Goal: Task Accomplishment & Management: Use online tool/utility

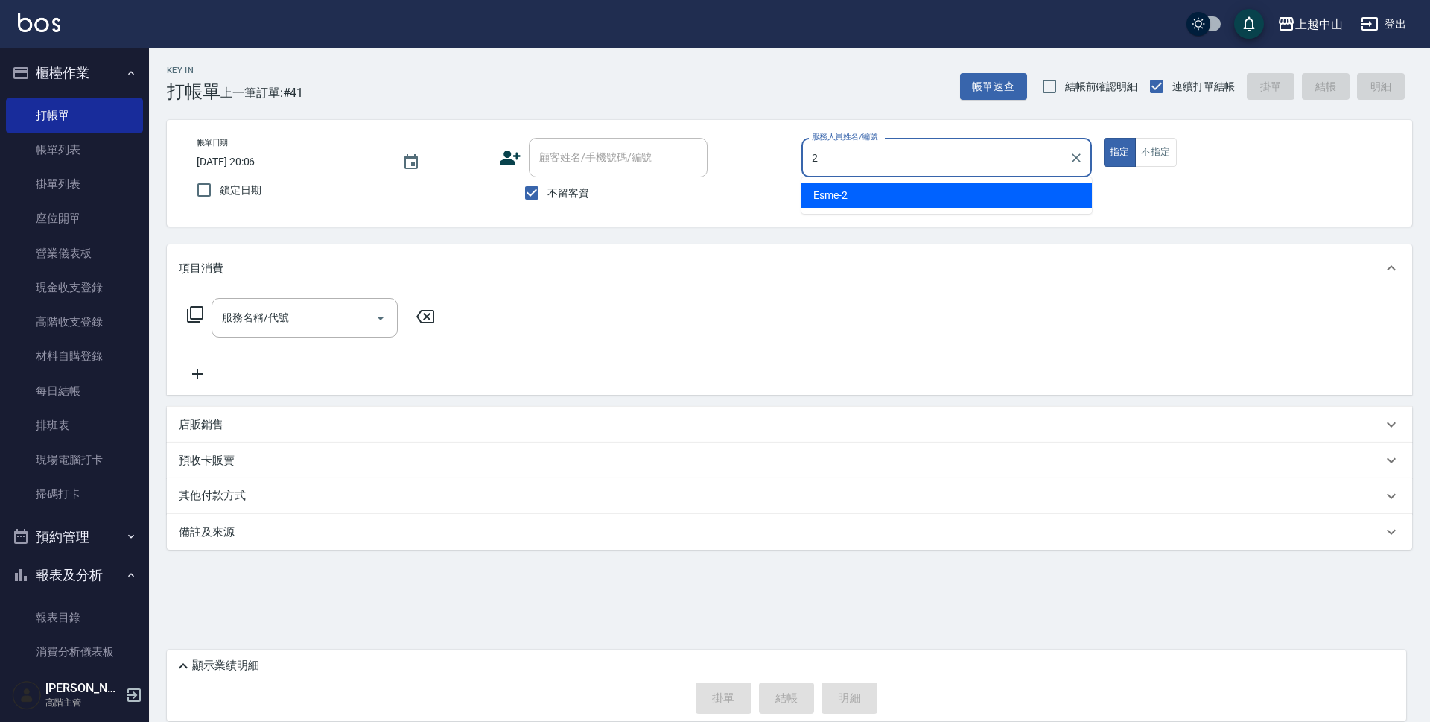
type input "Esme-2"
type button "true"
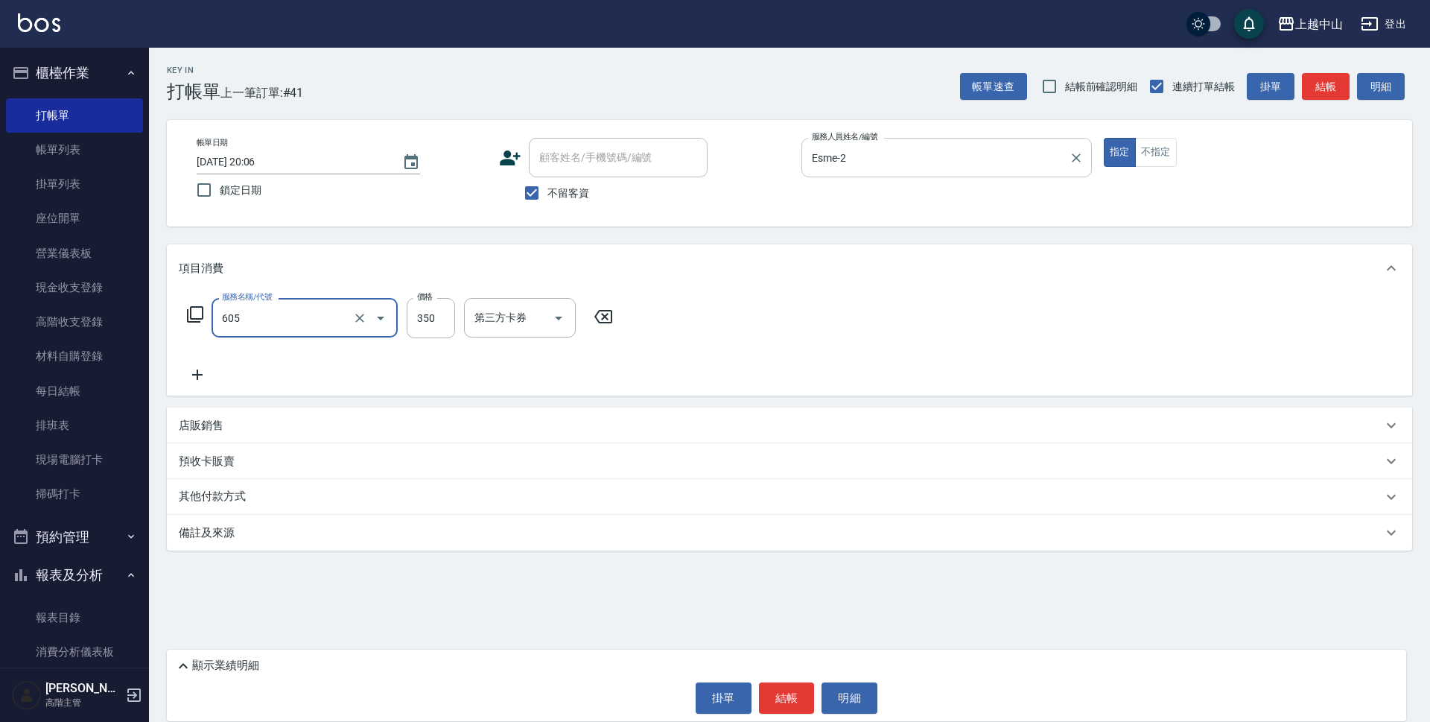
type input "洗髮 (女)(605)"
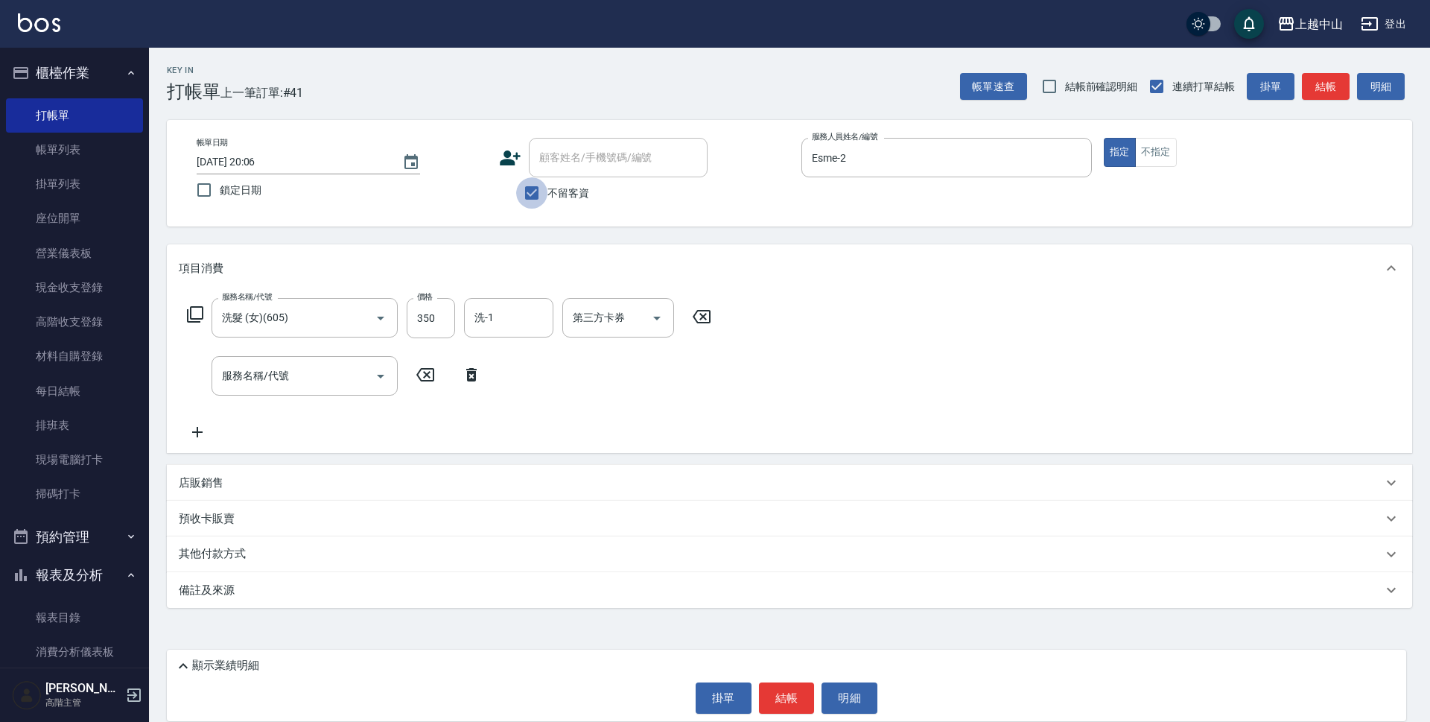
click at [520, 190] on input "不留客資" at bounding box center [531, 192] width 31 height 31
checkbox input "false"
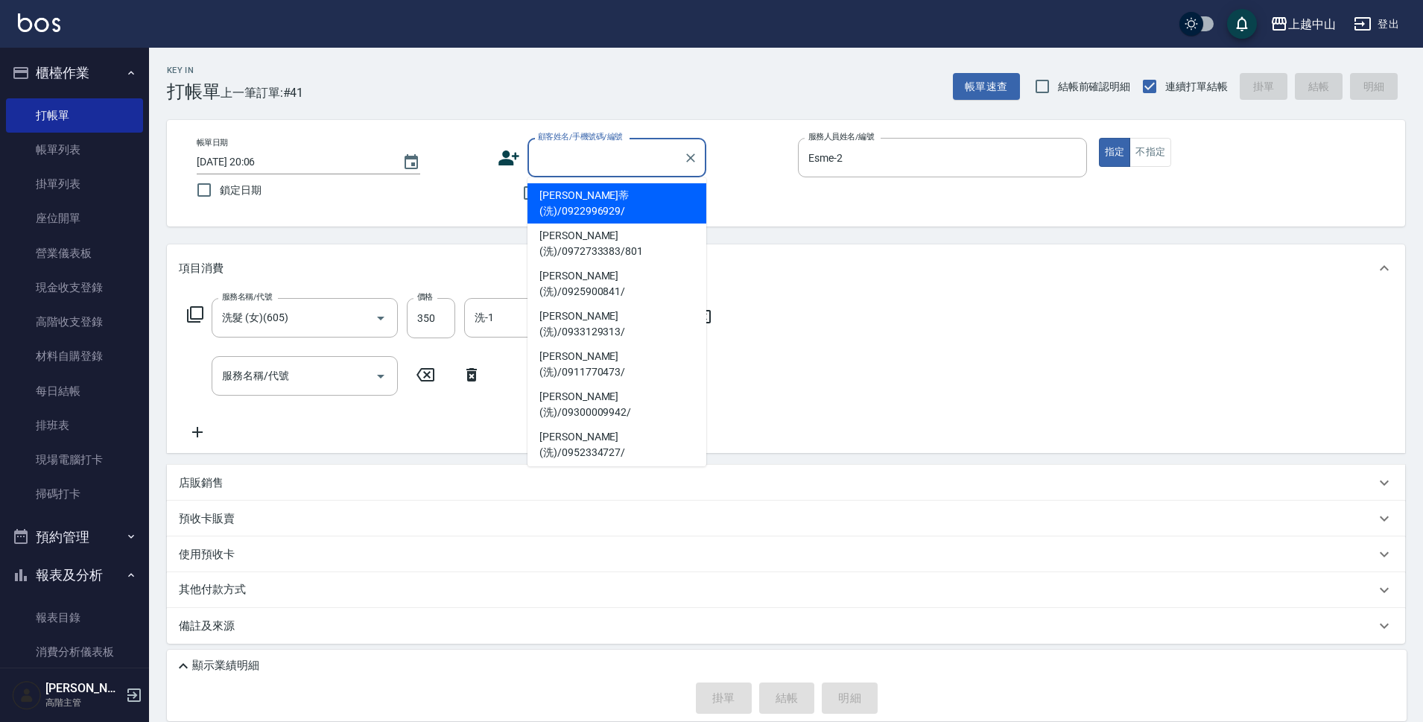
click at [562, 165] on input "顧客姓名/手機號碼/編號" at bounding box center [605, 158] width 143 height 26
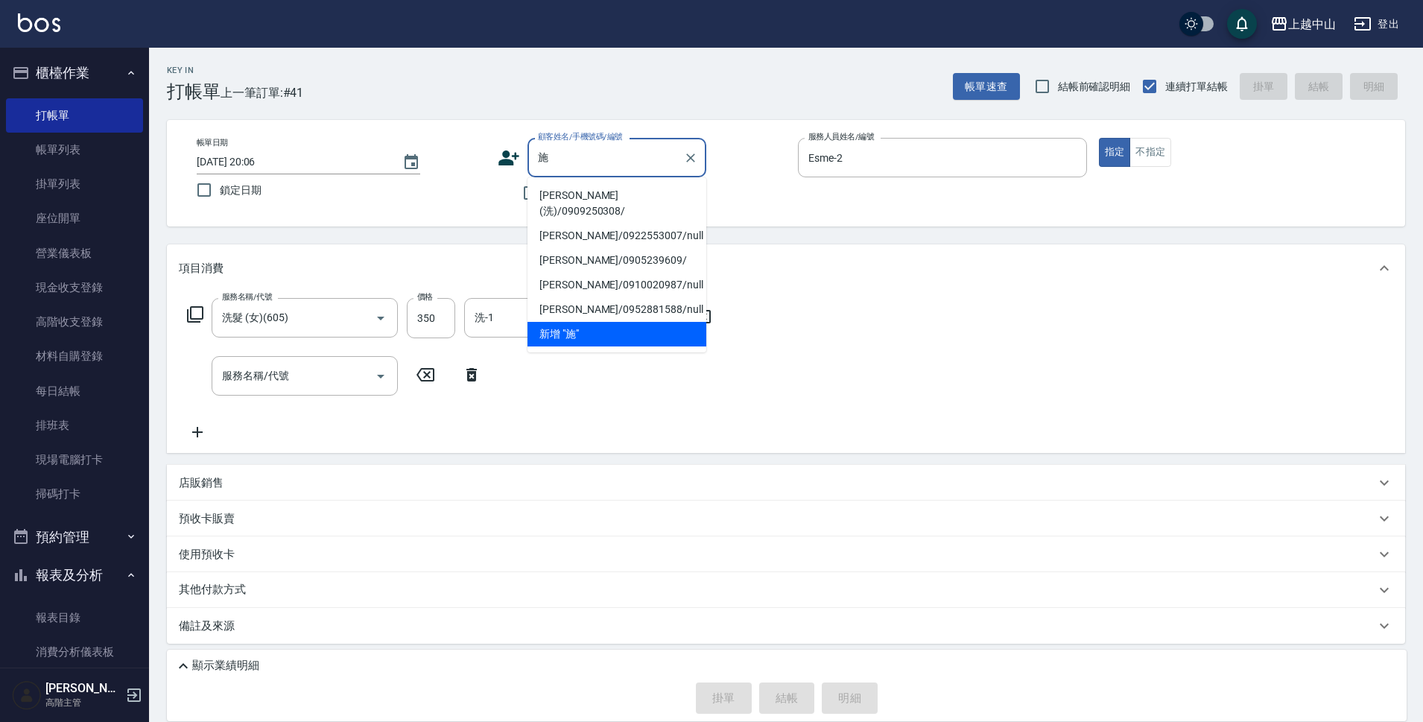
click at [583, 197] on li "[PERSON_NAME](洗)/0909250308/" at bounding box center [616, 203] width 179 height 40
type input "[PERSON_NAME](洗)/0909250308/"
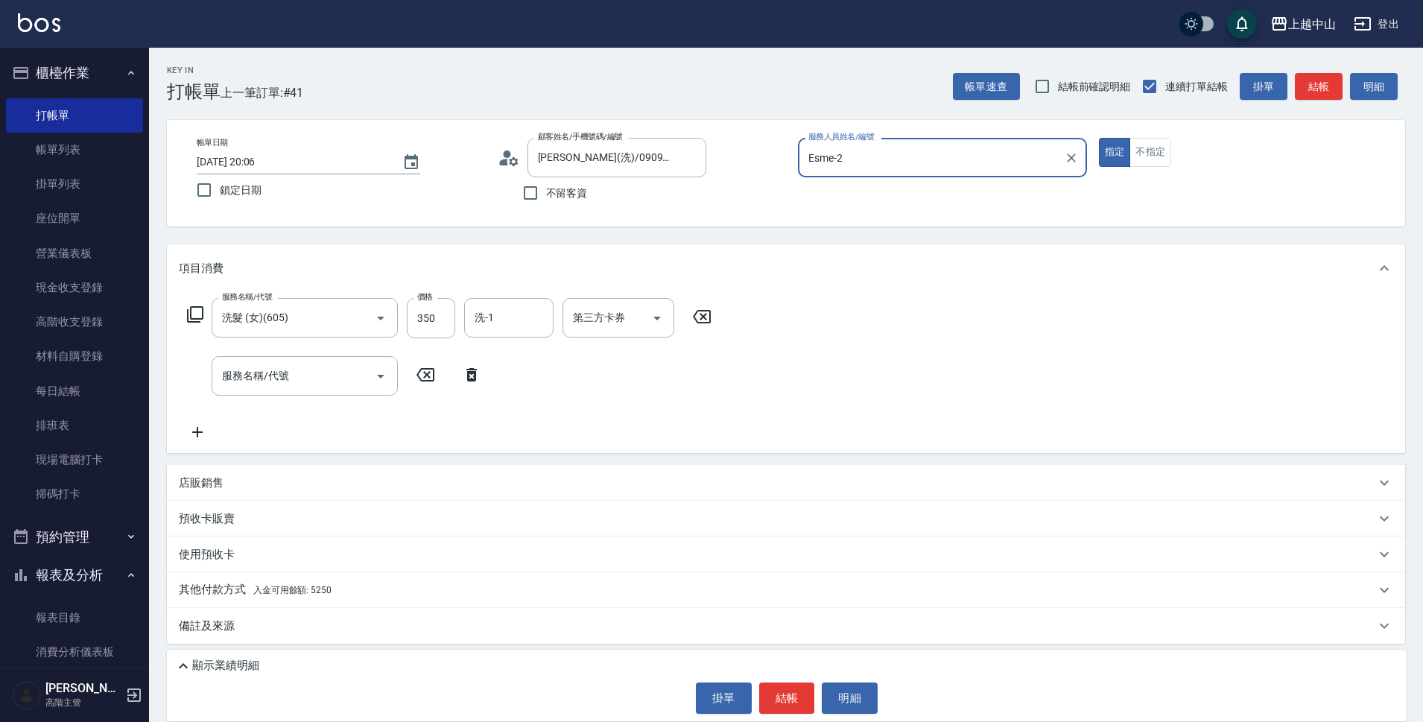
click at [419, 594] on div "其他付款方式 入金可用餘額: 5250" at bounding box center [777, 590] width 1196 height 16
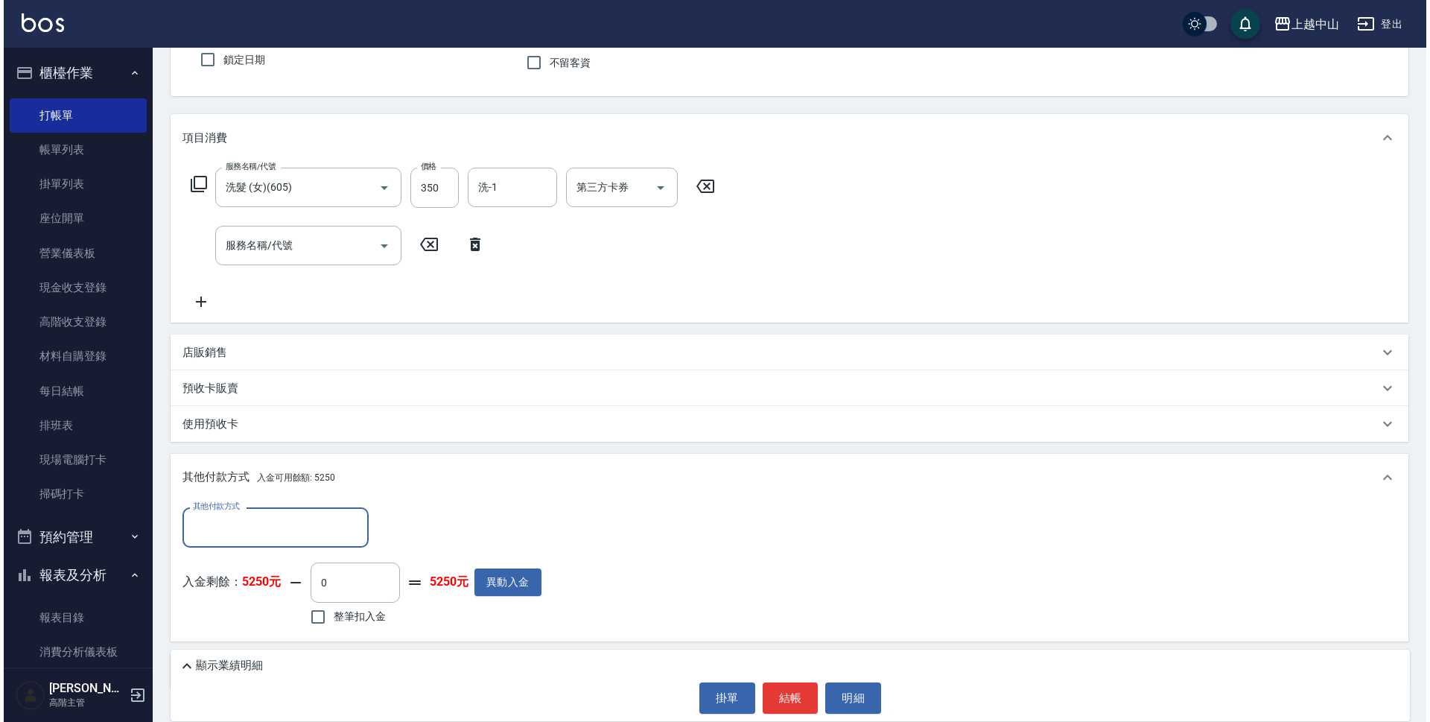
scroll to position [148, 0]
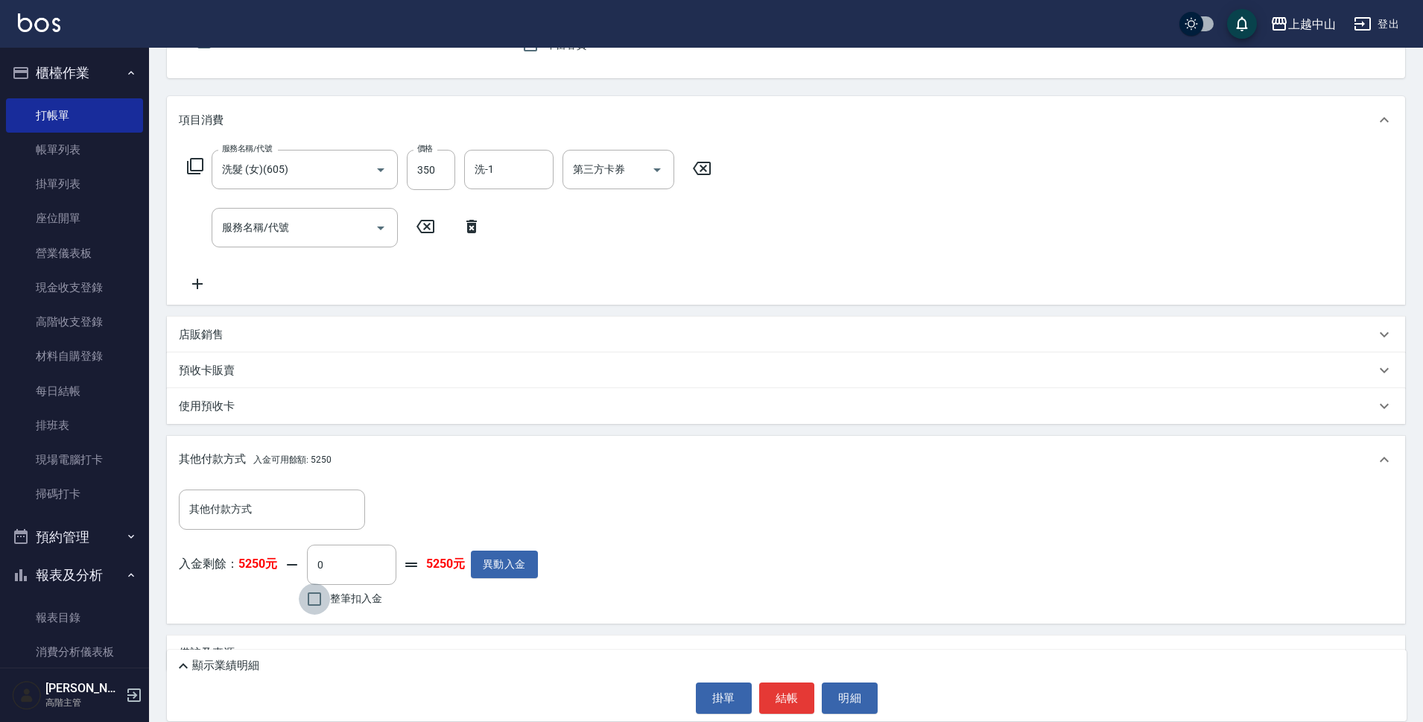
click at [314, 600] on input "整筆扣入金" at bounding box center [314, 598] width 31 height 31
checkbox input "true"
type input "350"
click at [853, 694] on button "明細" at bounding box center [850, 697] width 56 height 31
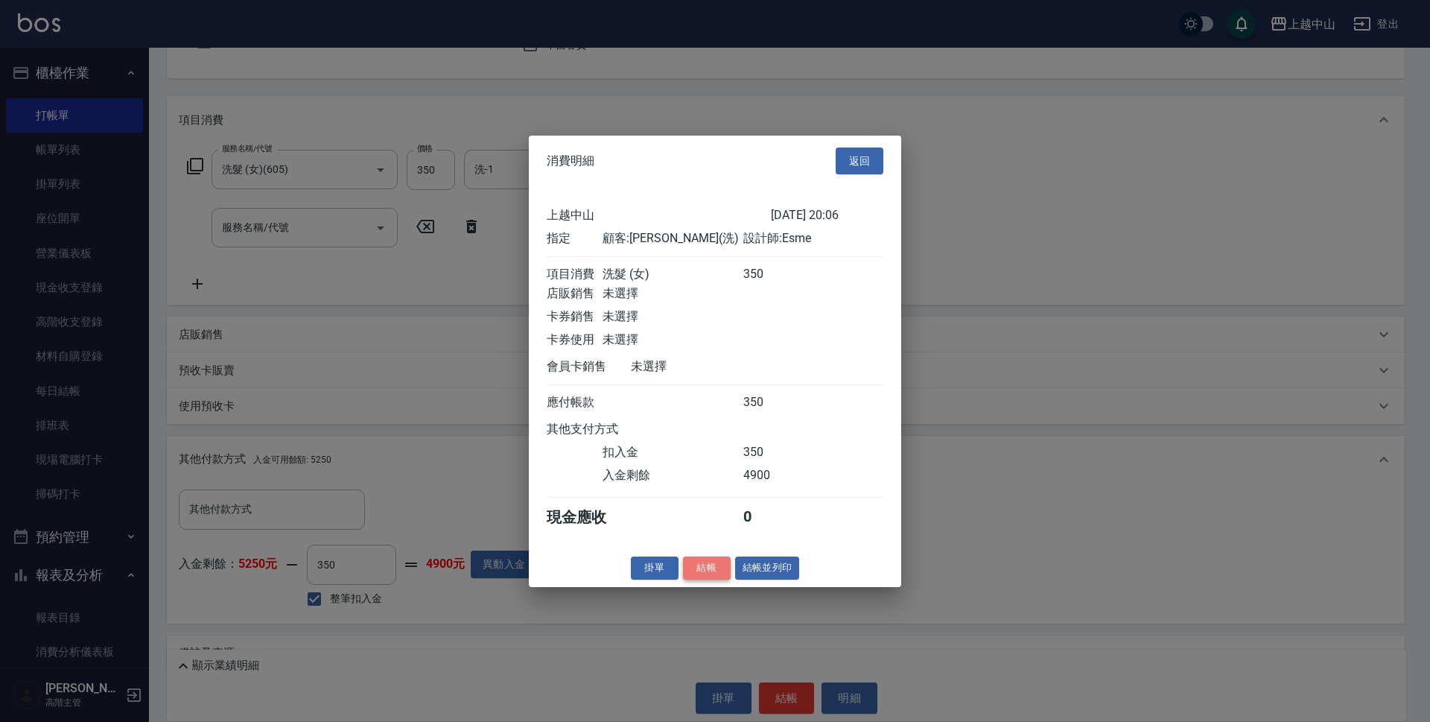
click at [713, 575] on button "結帳" at bounding box center [707, 567] width 48 height 23
type input "[DATE] 20:51"
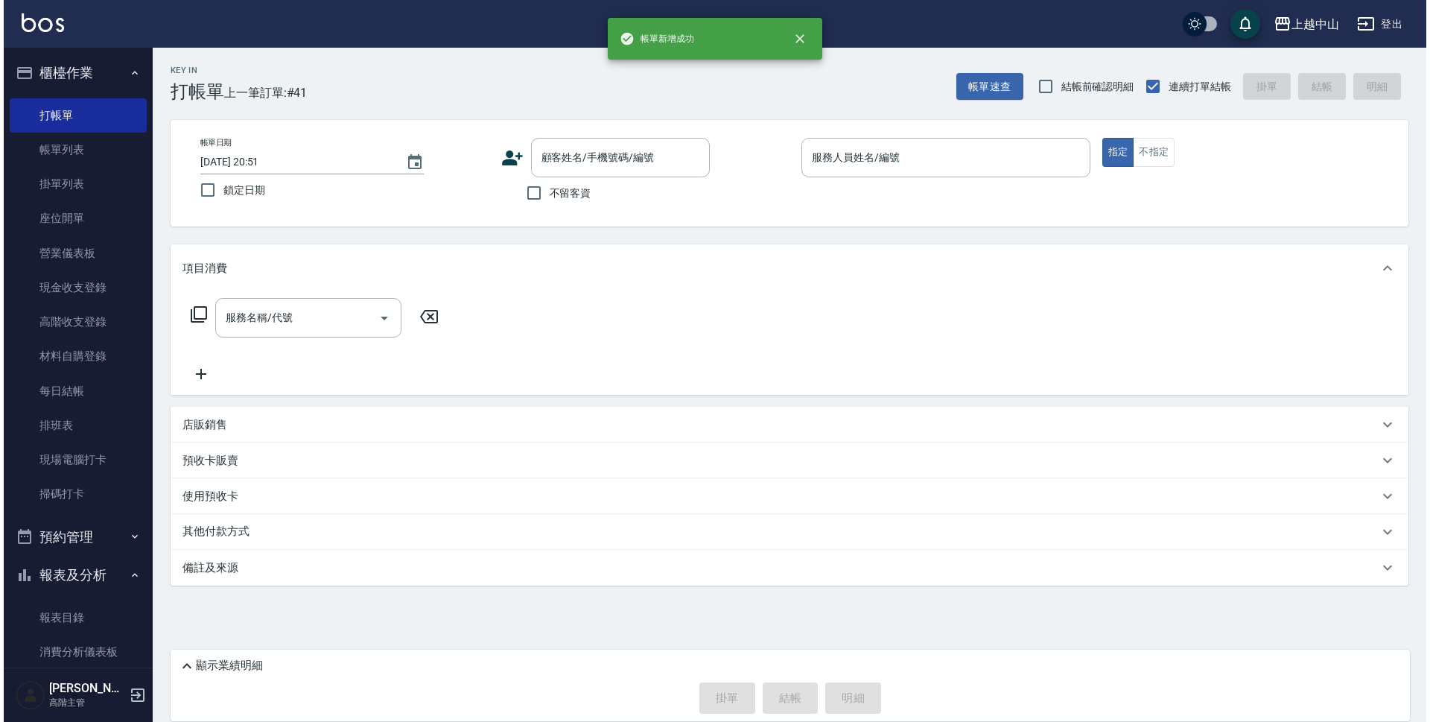
scroll to position [0, 0]
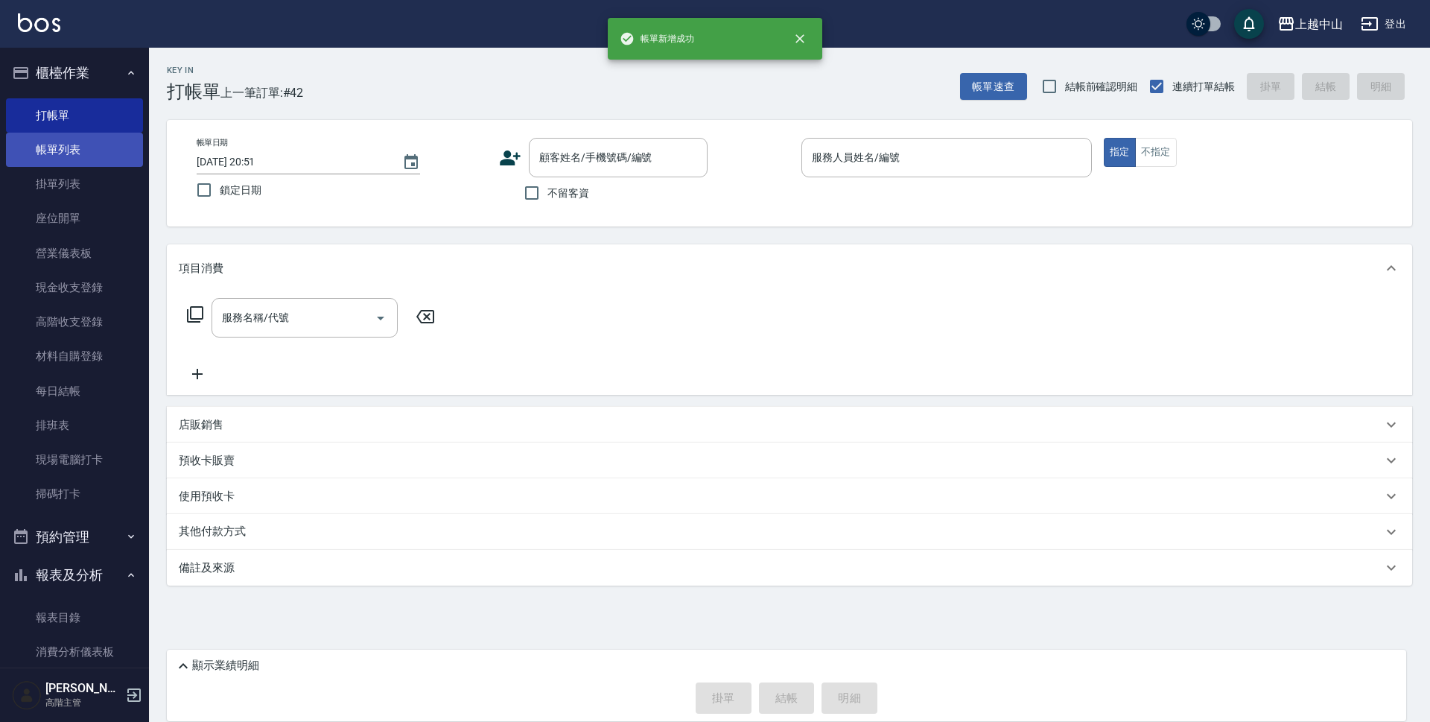
click at [111, 147] on link "帳單列表" at bounding box center [74, 150] width 137 height 34
click at [110, 147] on link "帳單列表" at bounding box center [74, 150] width 137 height 34
click at [107, 149] on link "帳單列表" at bounding box center [74, 150] width 137 height 34
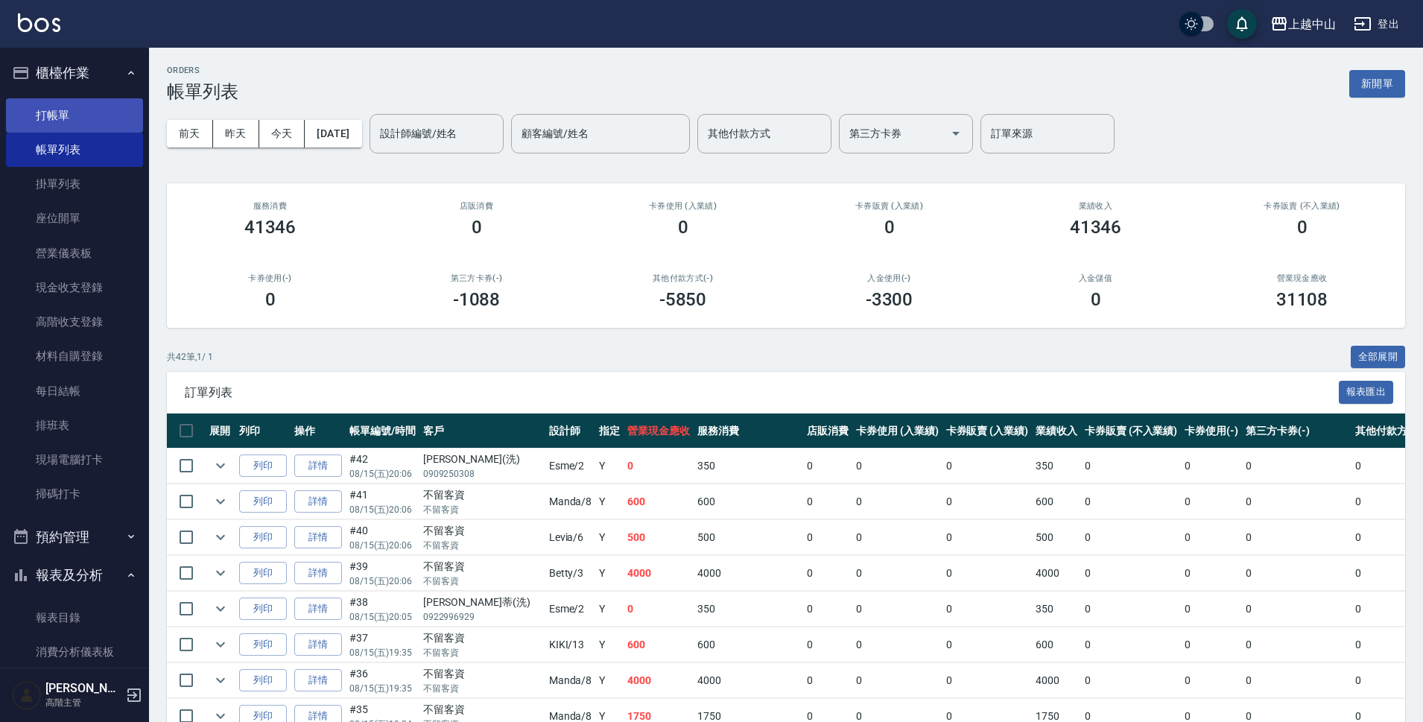
click at [101, 116] on link "打帳單" at bounding box center [74, 115] width 137 height 34
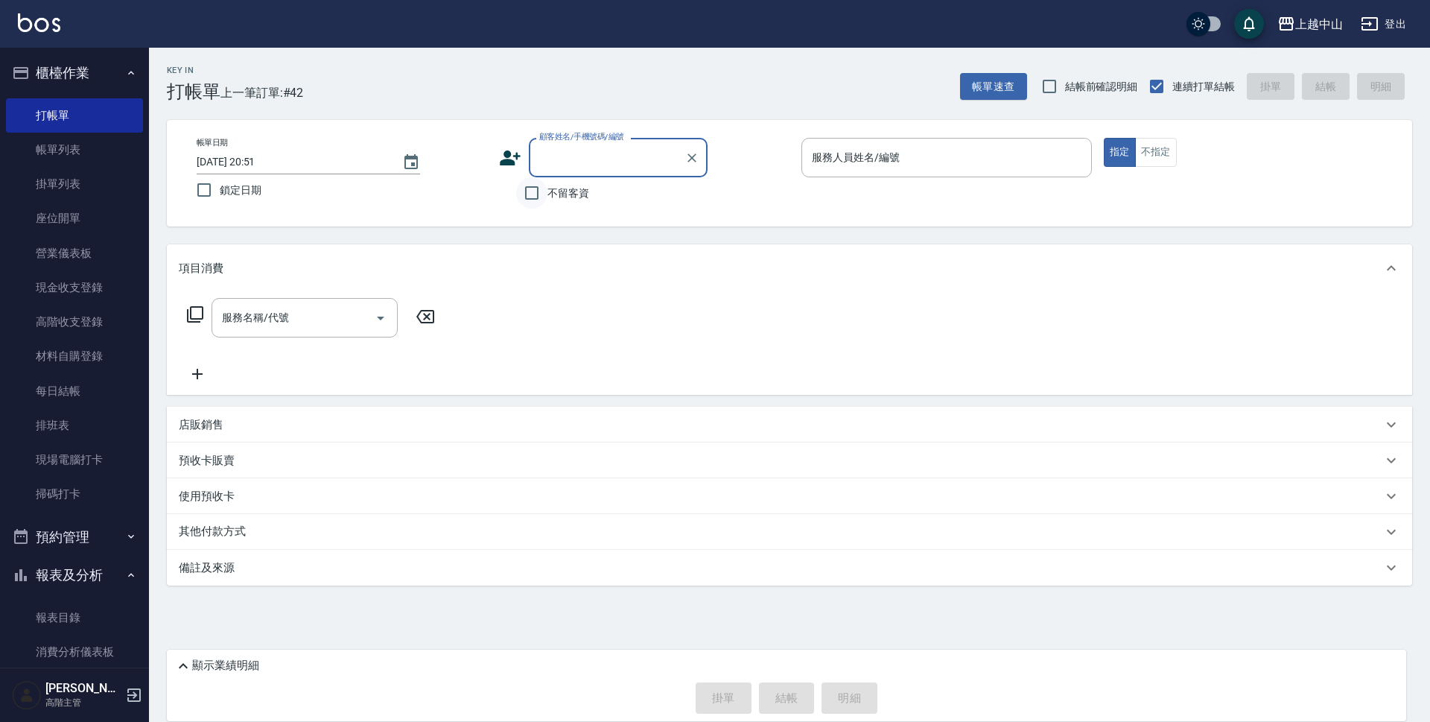
click at [524, 188] on input "不留客資" at bounding box center [531, 192] width 31 height 31
checkbox input "true"
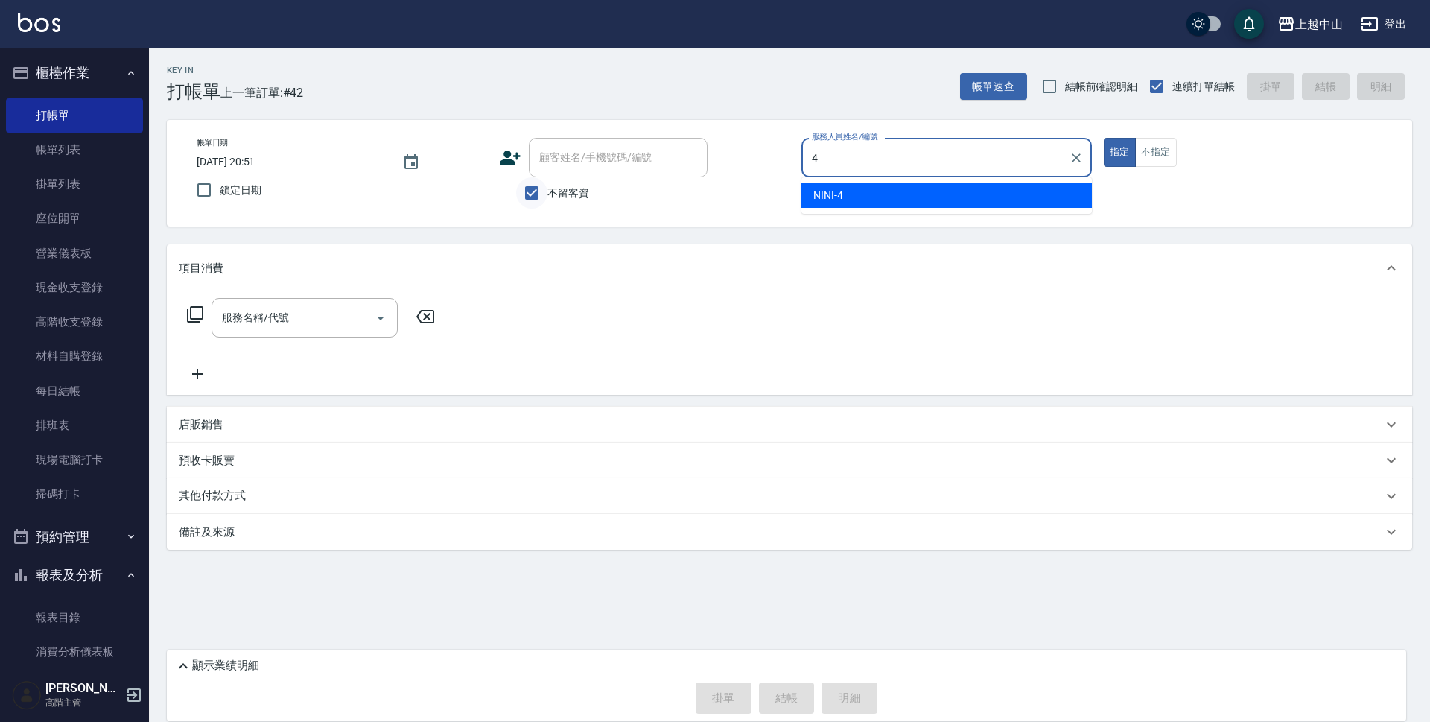
type input "NINI-4"
type button "true"
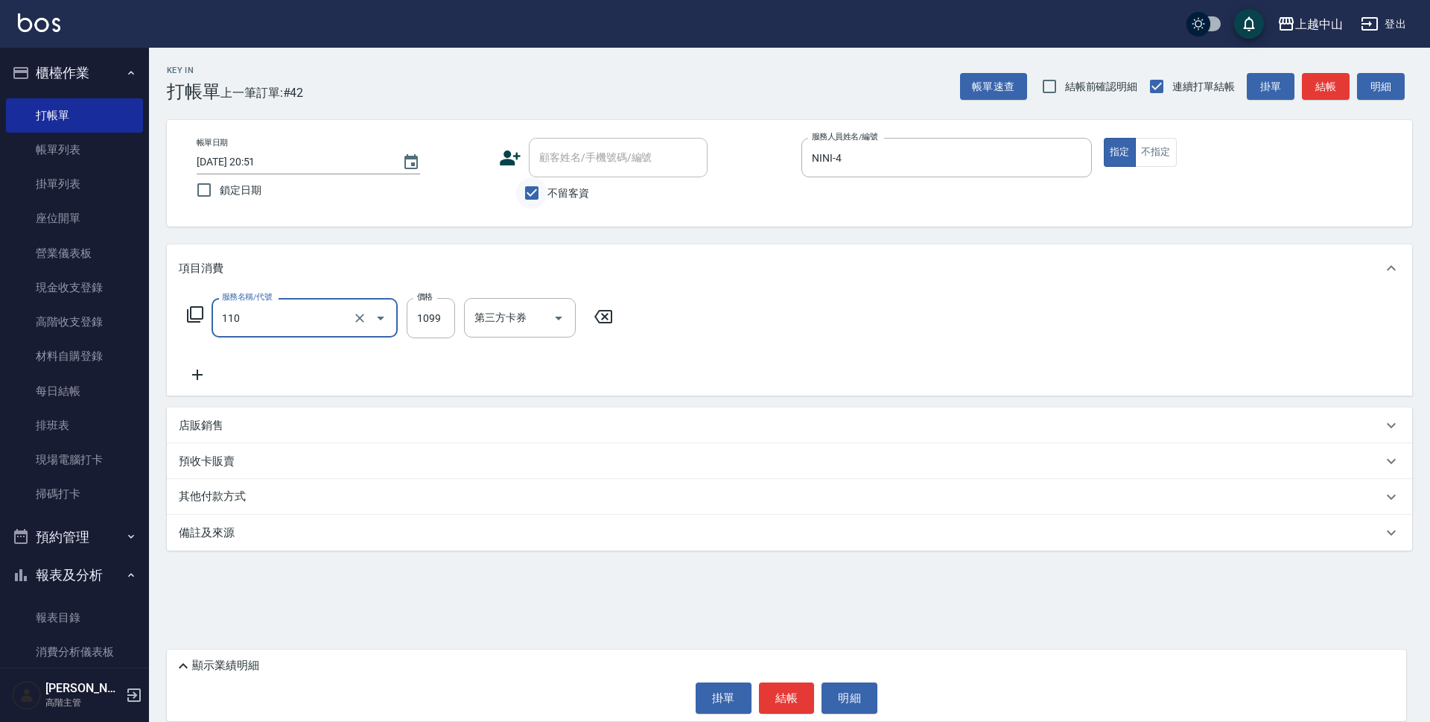
type input "洗+剪+頭皮999(110)"
type input "1200"
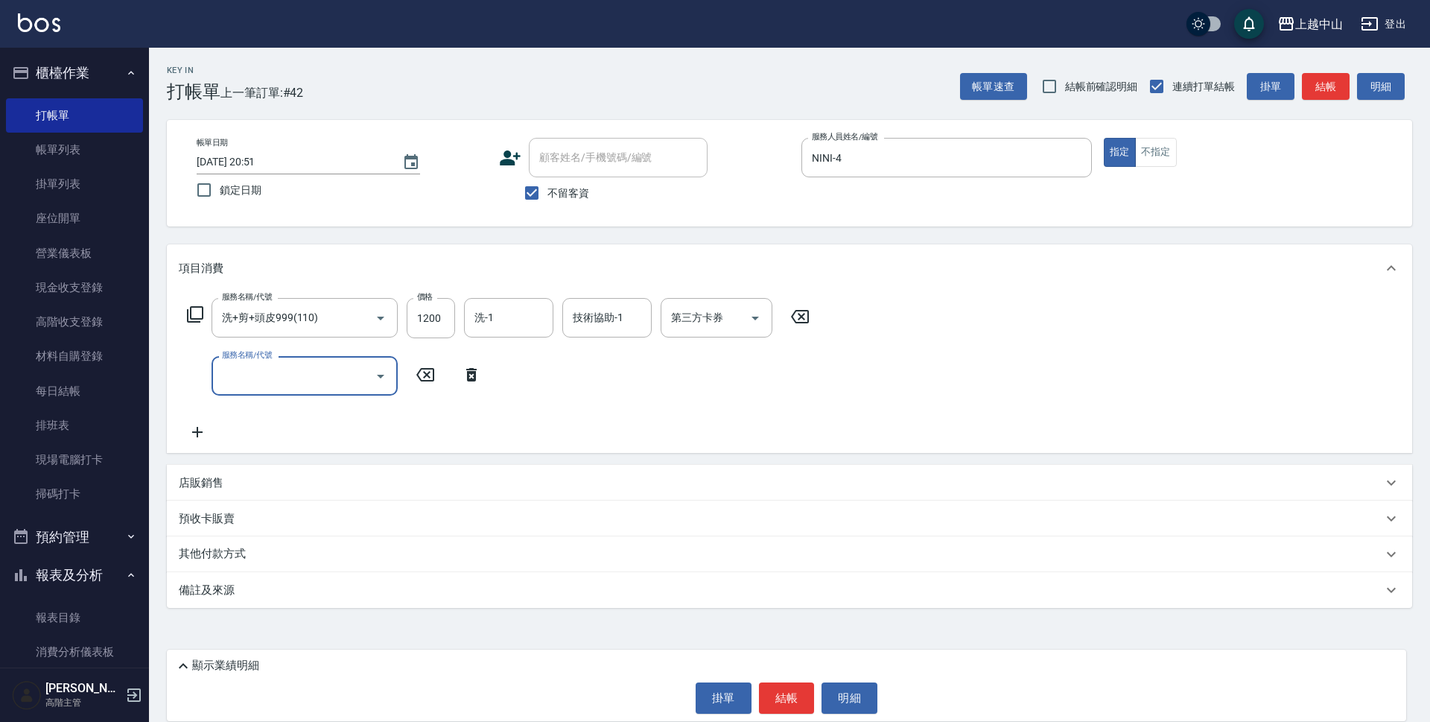
click at [238, 670] on p "顯示業績明細" at bounding box center [225, 666] width 67 height 16
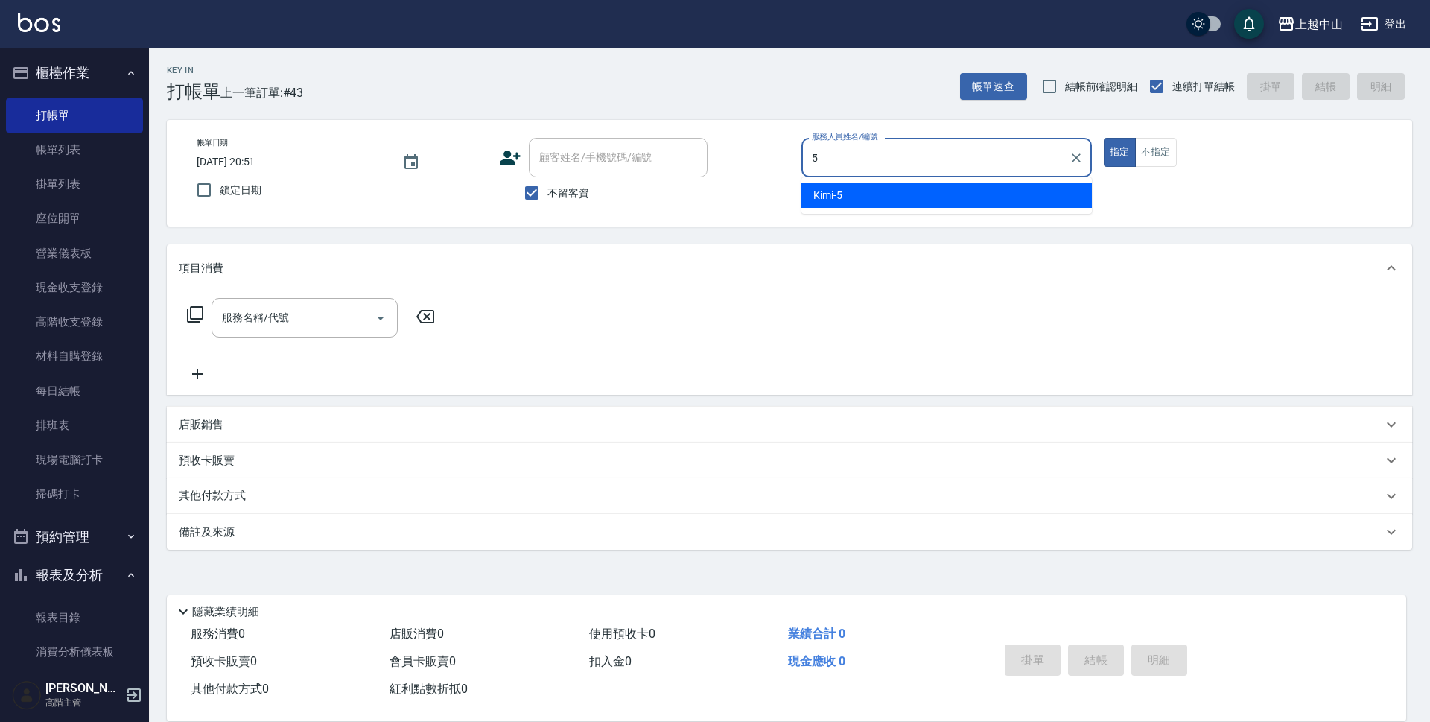
type input "Kimi-5"
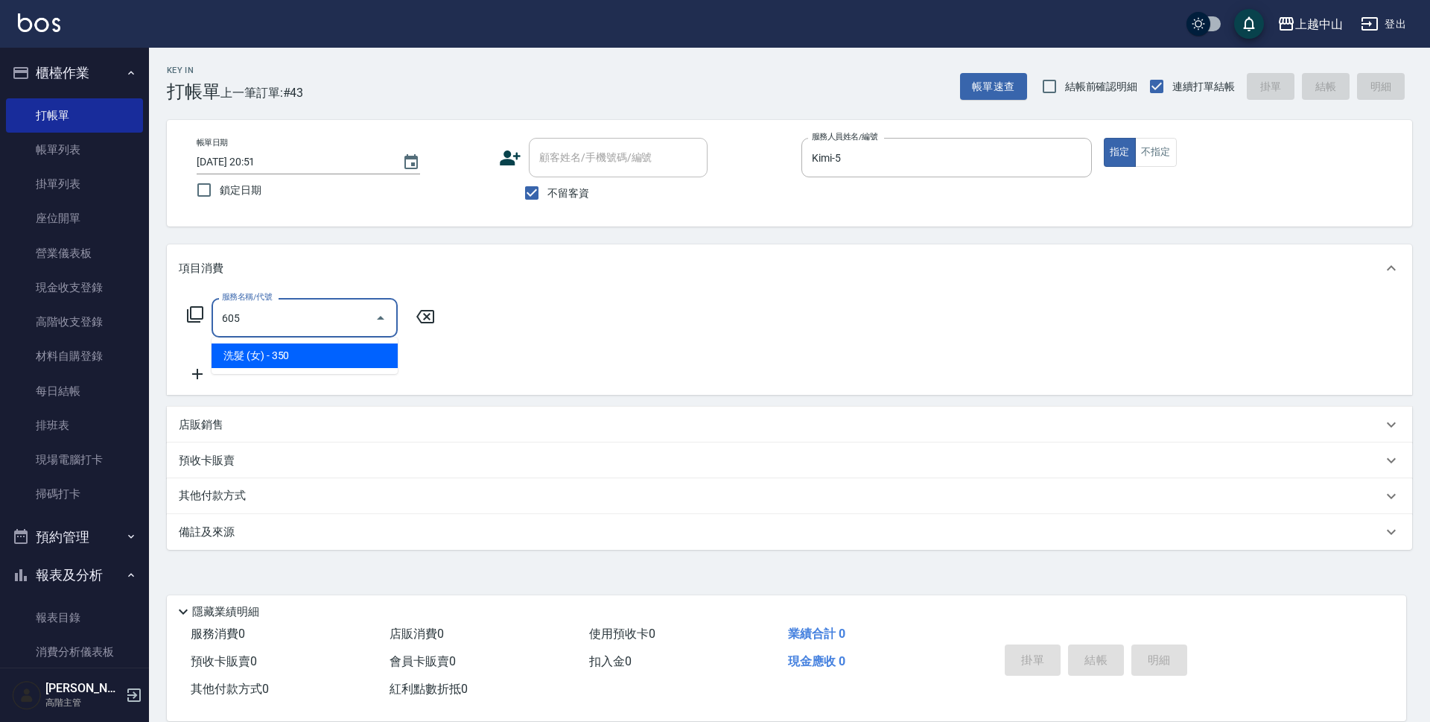
type input "洗髮 (女)(605)"
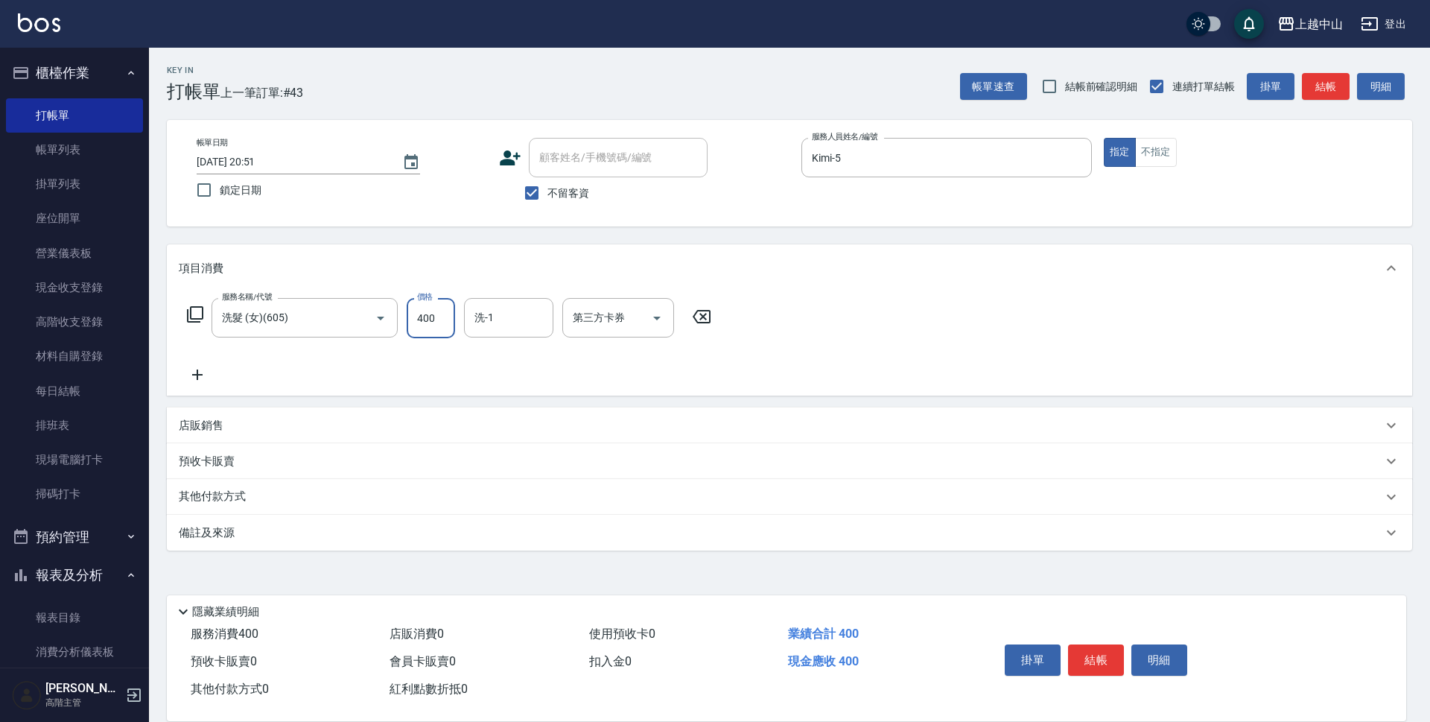
type input "400"
type input "薇慈-36"
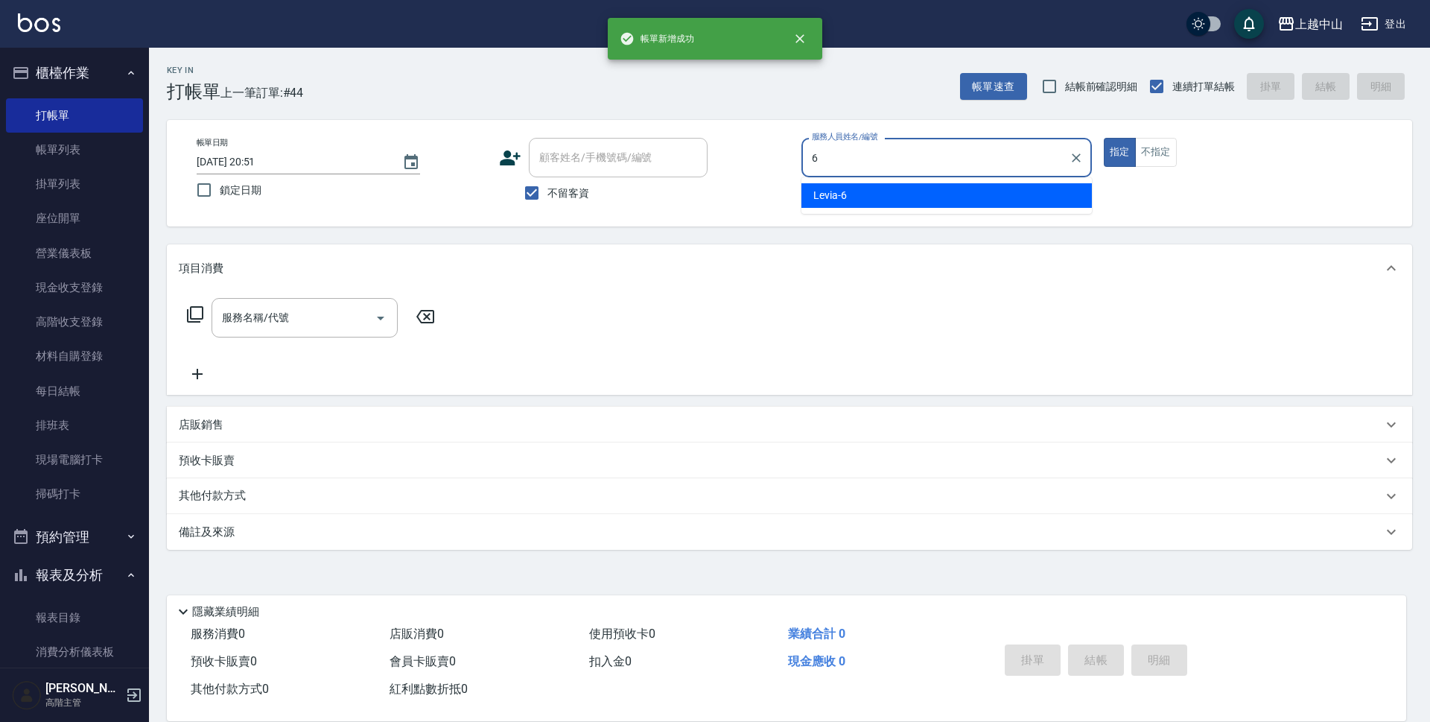
type input "Levia-6"
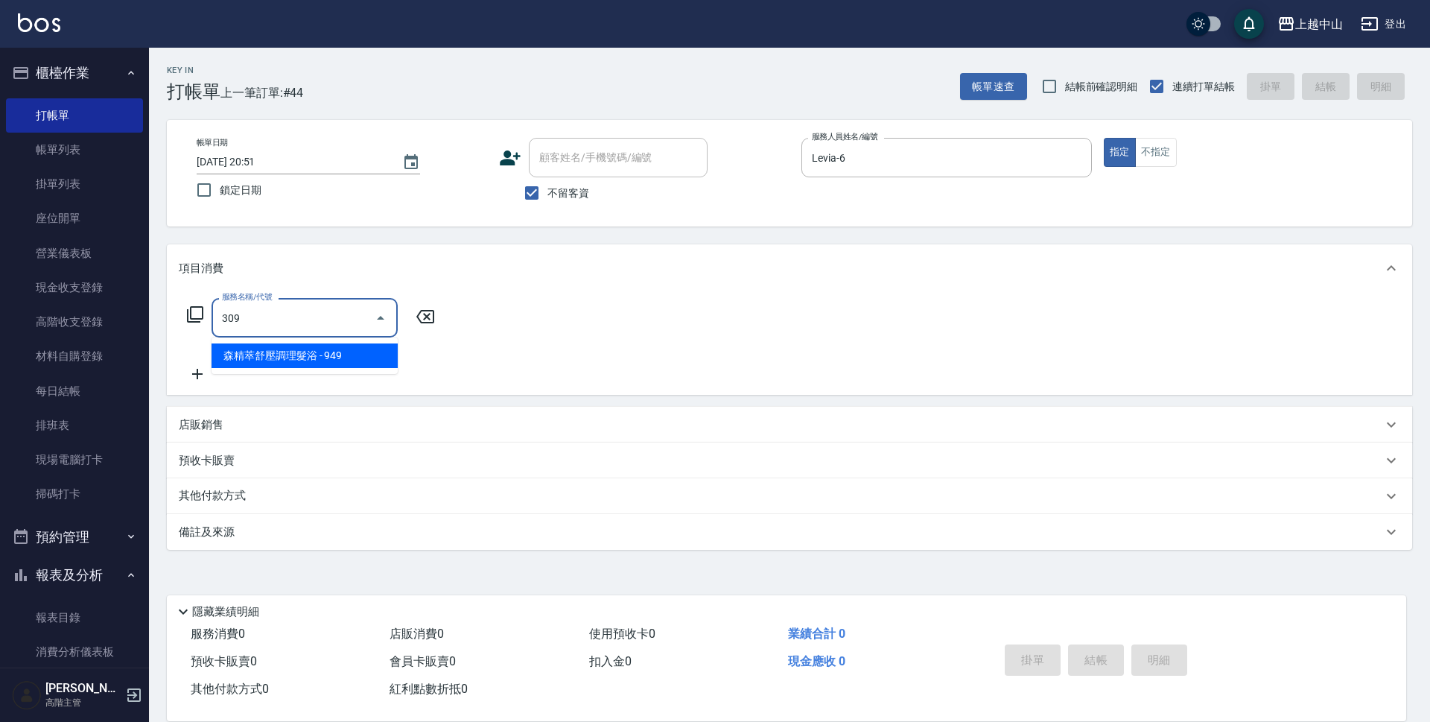
type input "森精萃舒壓調理髮浴(309)"
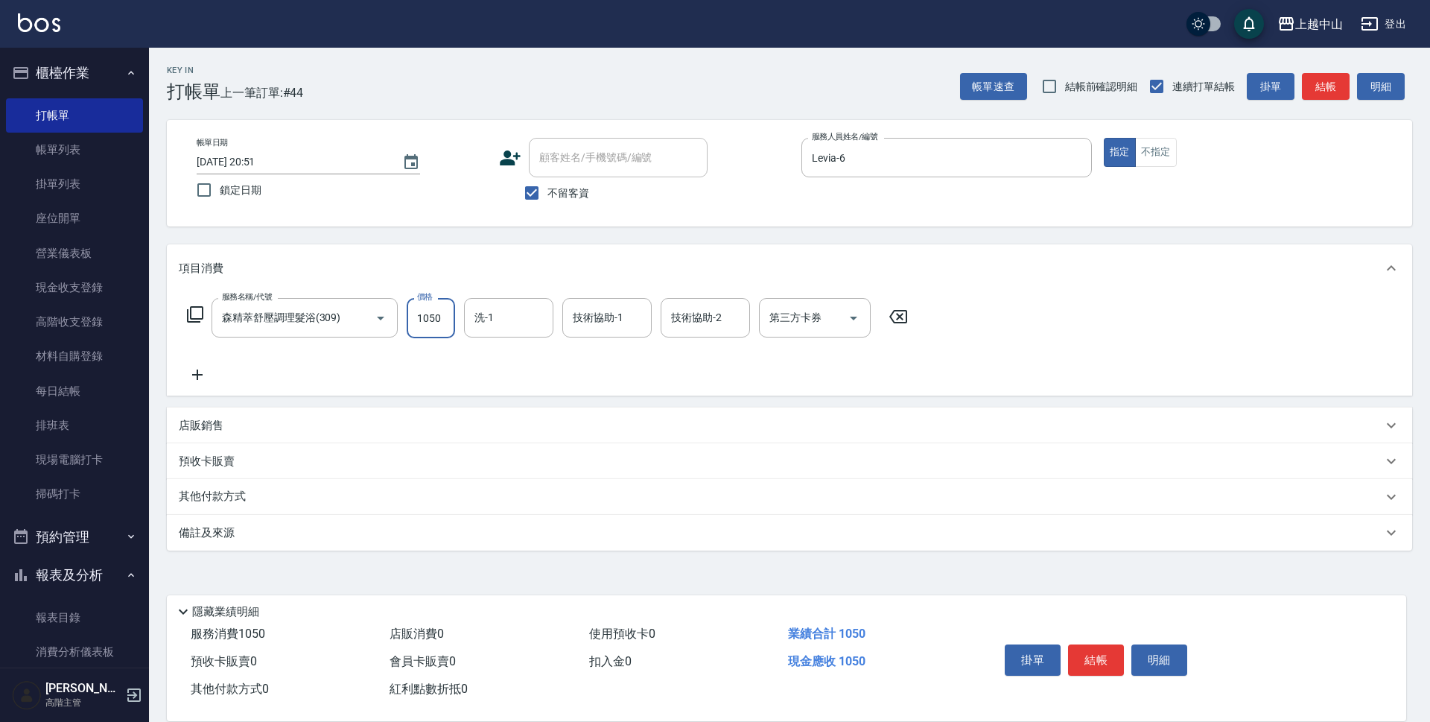
type input "1050"
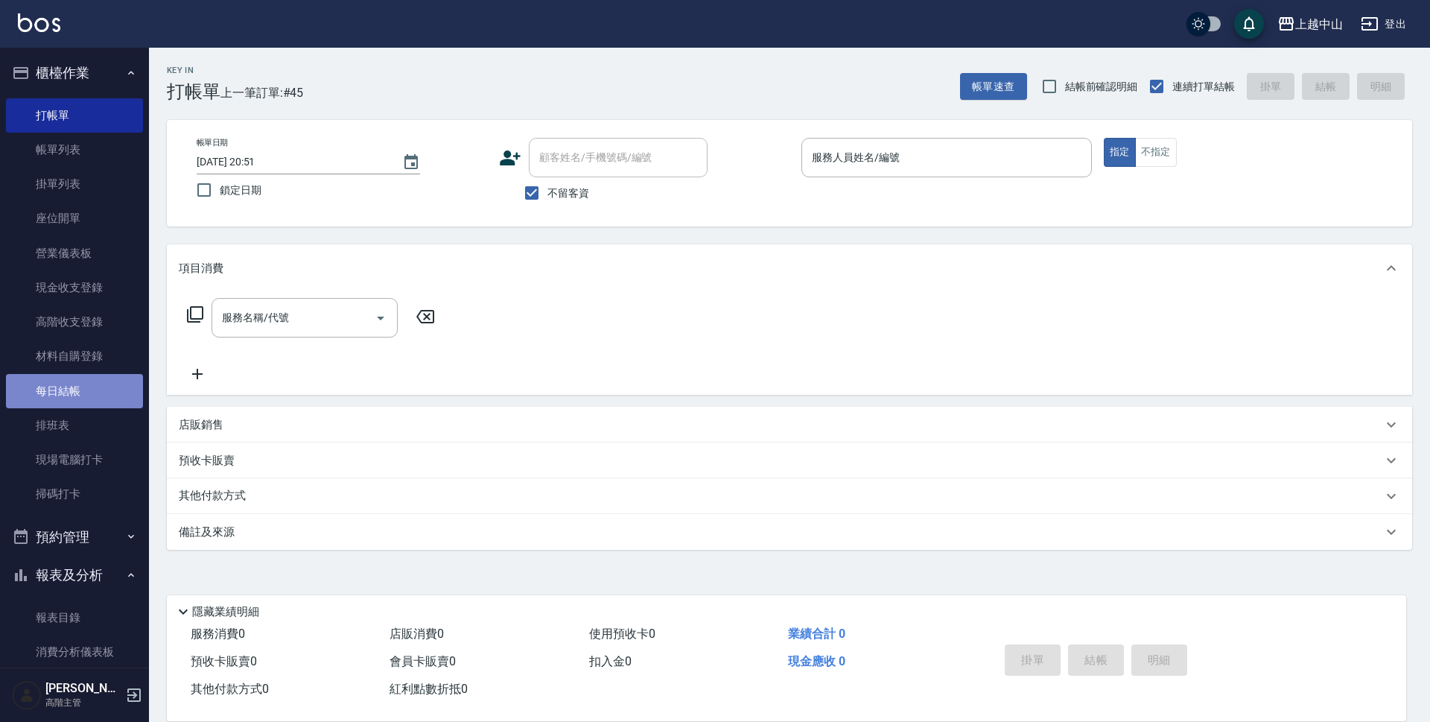
click at [80, 393] on link "每日結帳" at bounding box center [74, 391] width 137 height 34
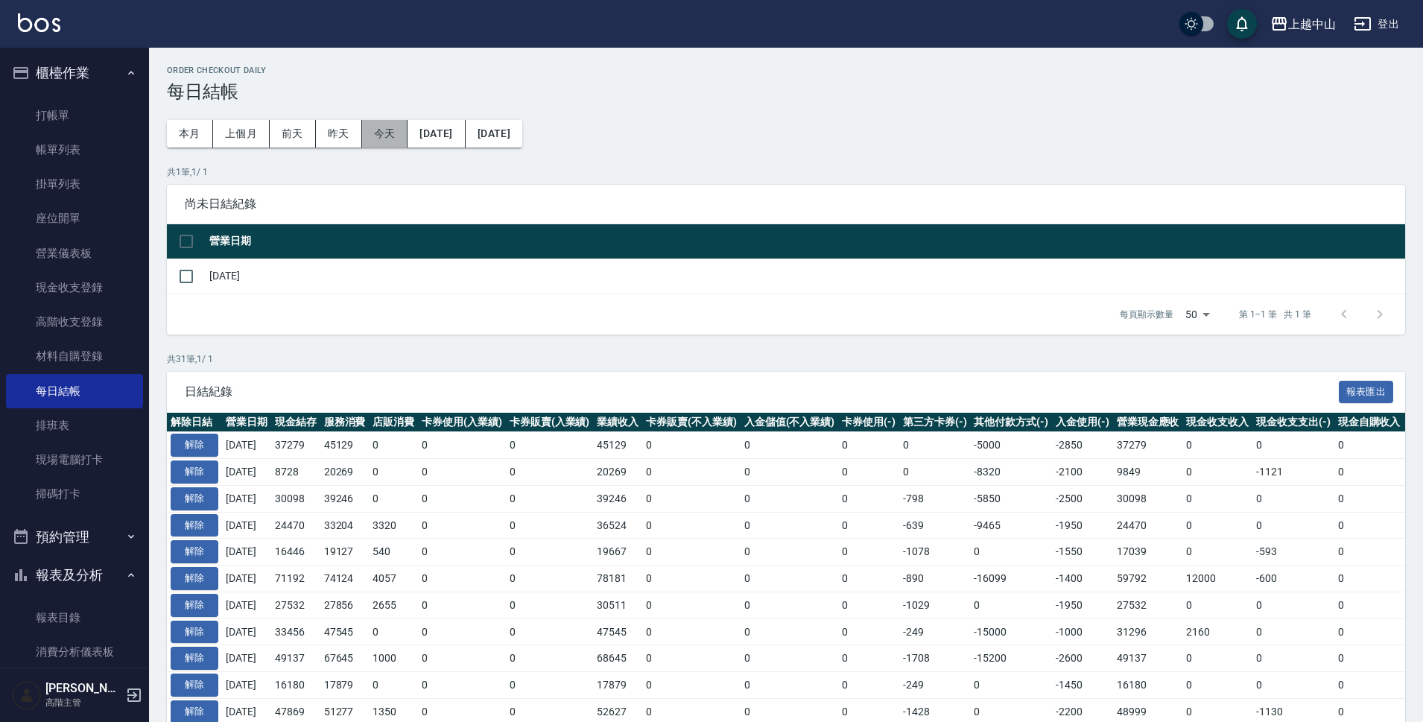
click at [390, 139] on button "今天" at bounding box center [385, 134] width 46 height 28
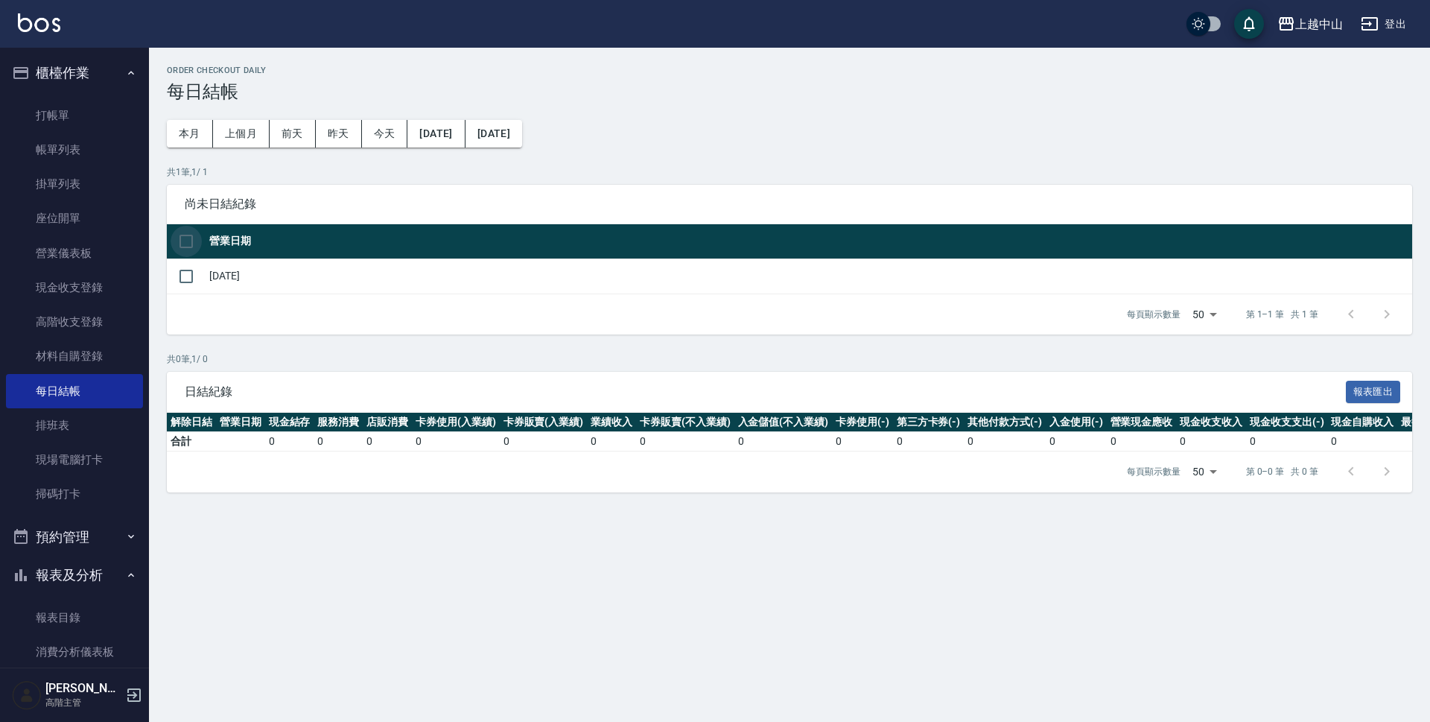
click at [185, 244] on input "checkbox" at bounding box center [186, 241] width 31 height 31
checkbox input "true"
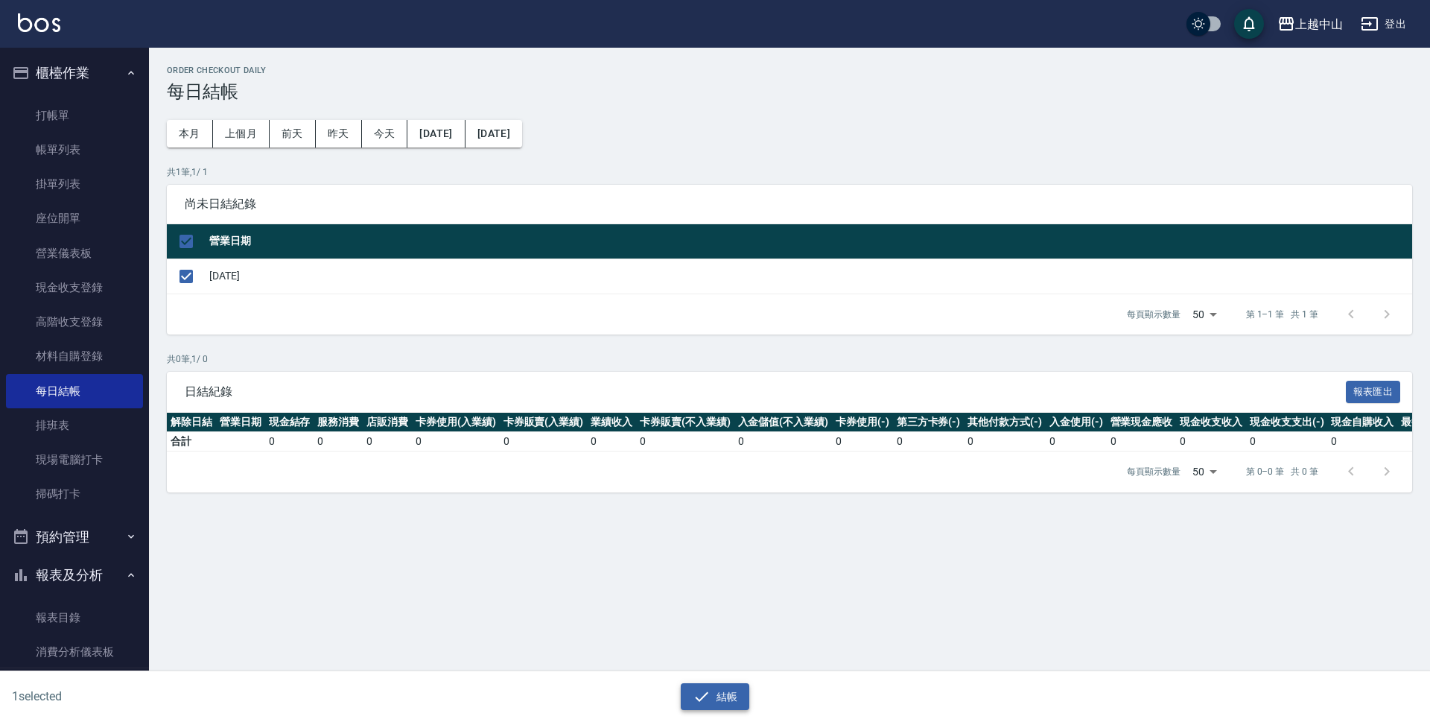
click at [713, 694] on button "結帳" at bounding box center [715, 697] width 69 height 28
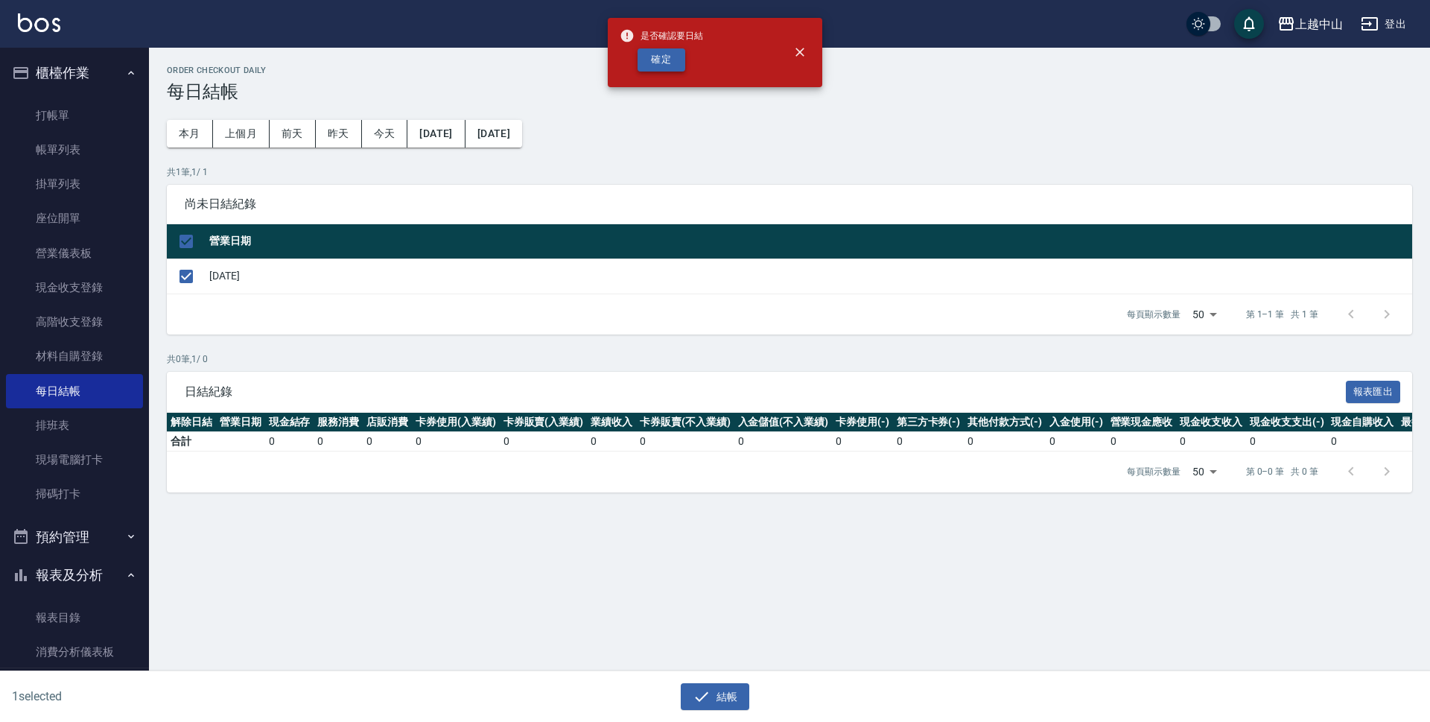
click at [655, 58] on button "確定" at bounding box center [662, 59] width 48 height 23
checkbox input "false"
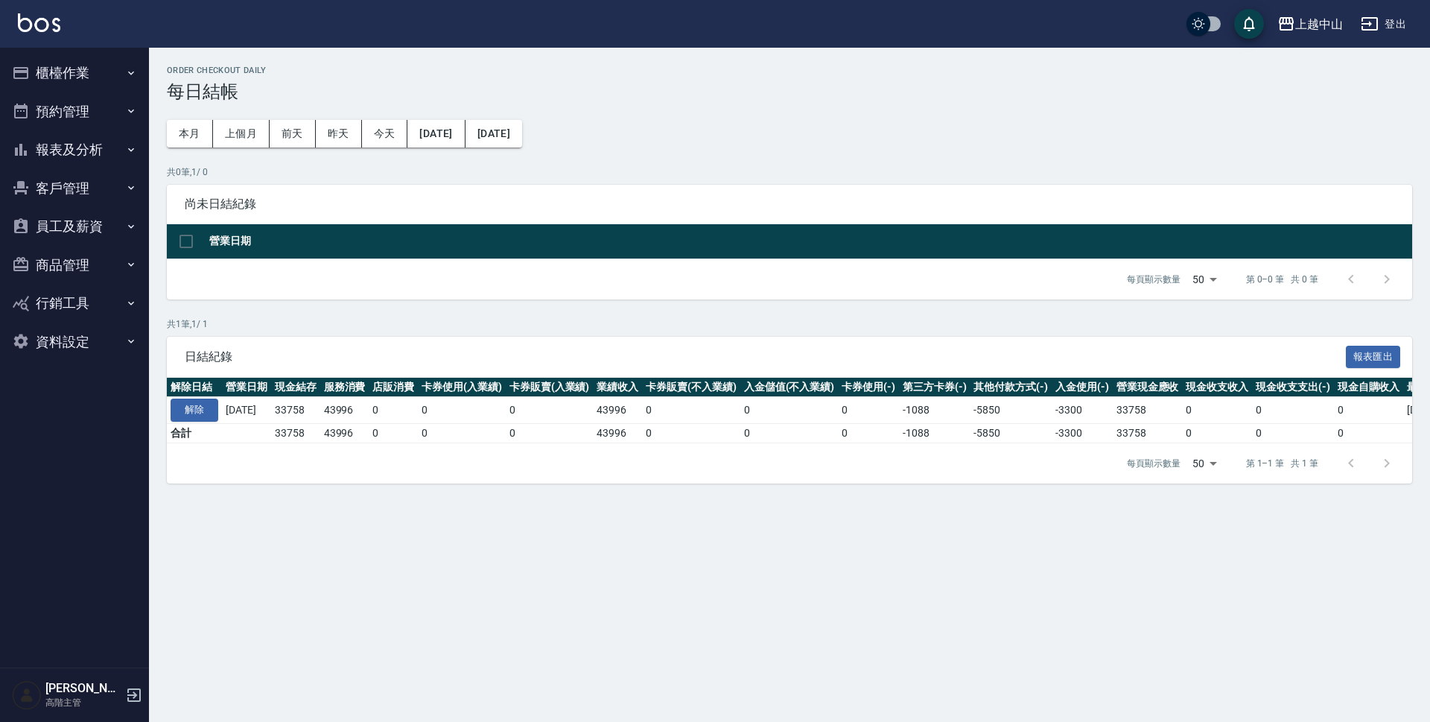
click at [74, 147] on button "報表及分析" at bounding box center [74, 149] width 137 height 39
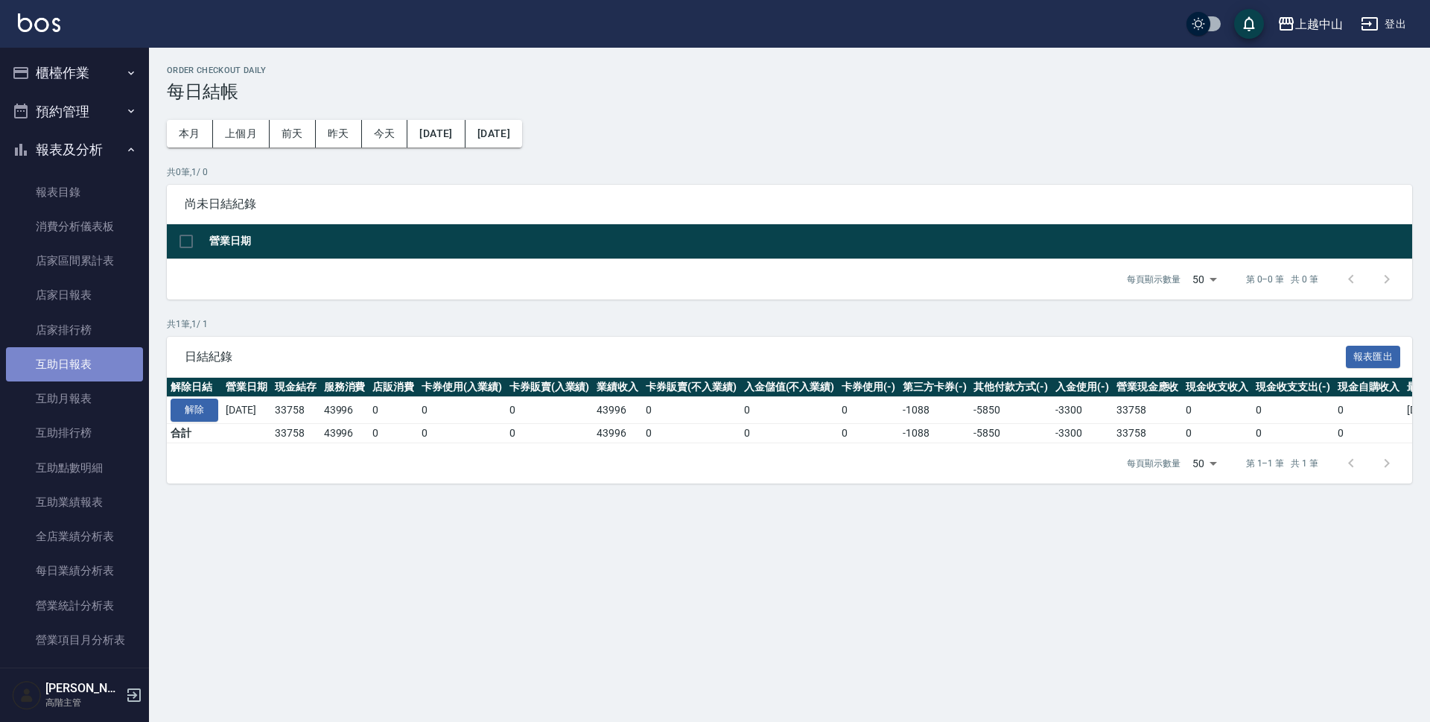
click at [85, 365] on link "互助日報表" at bounding box center [74, 364] width 137 height 34
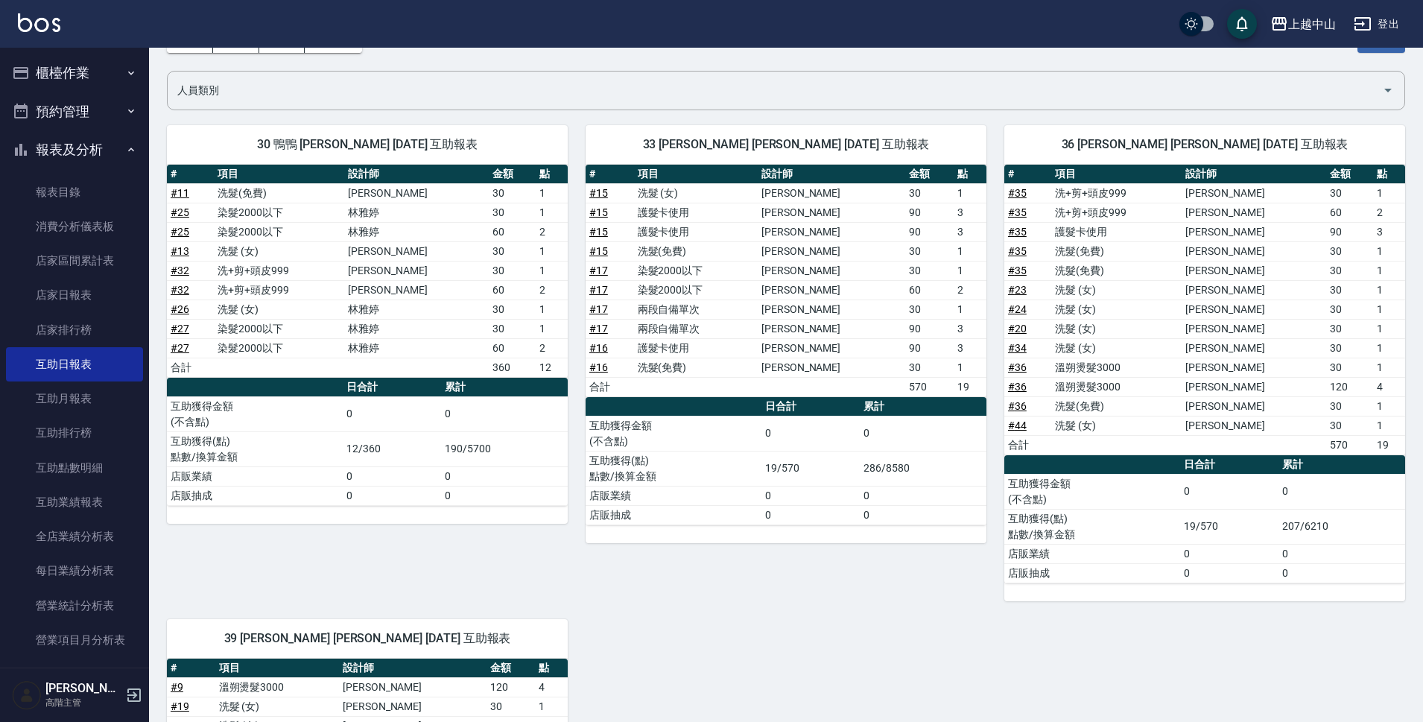
scroll to position [74, 0]
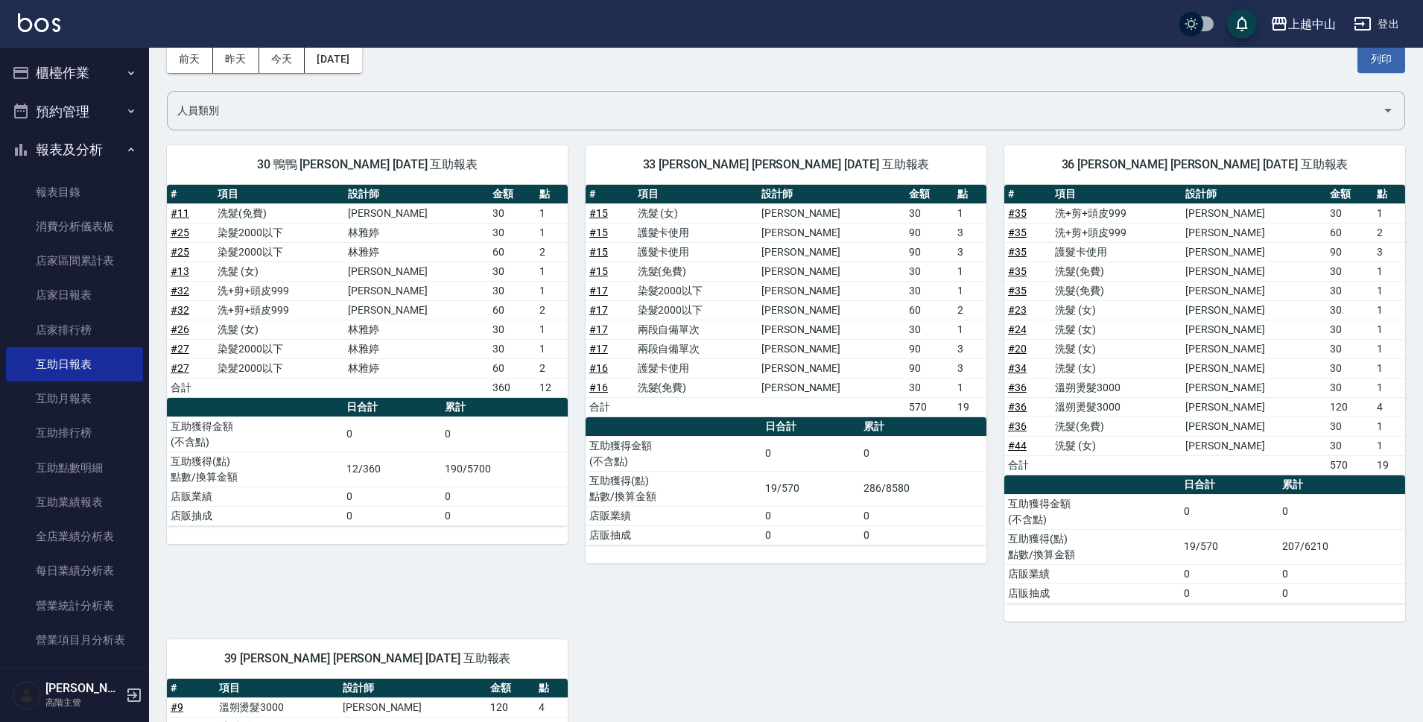
click at [78, 74] on button "櫃檯作業" at bounding box center [74, 73] width 137 height 39
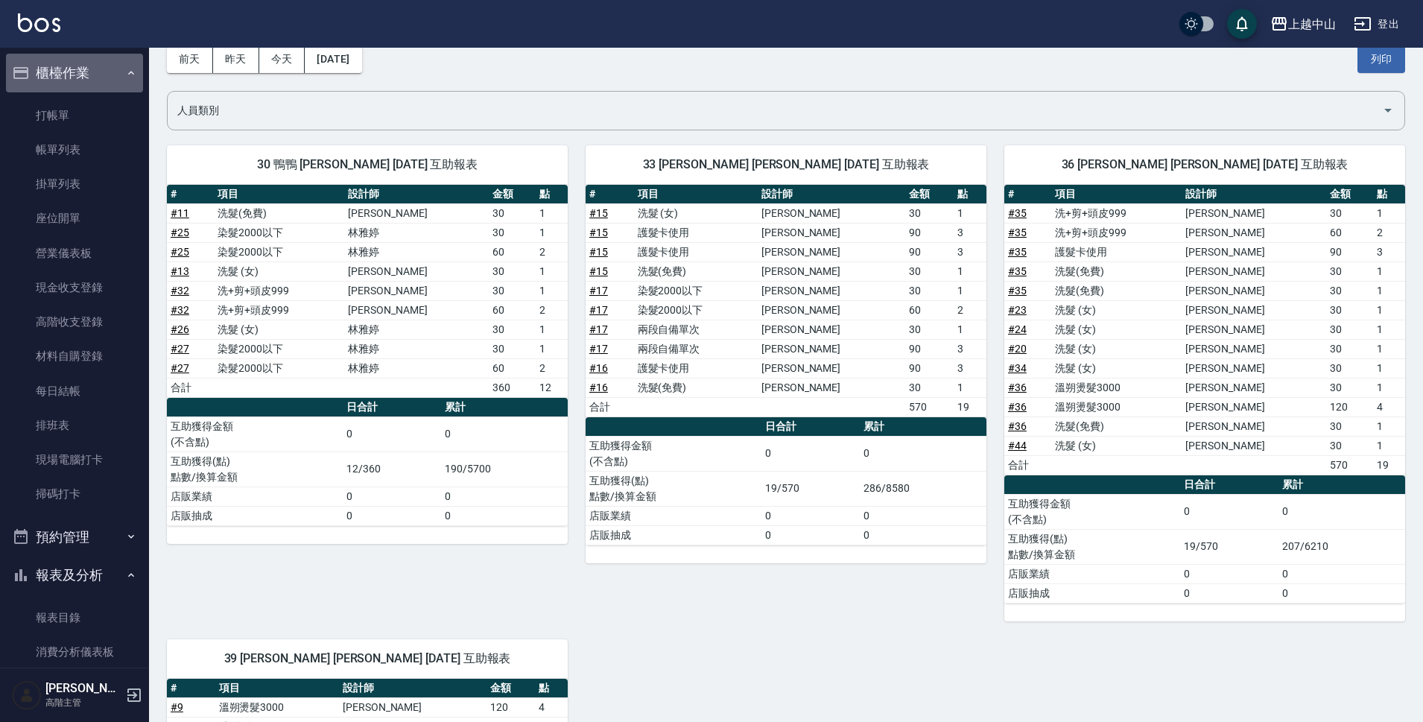
click at [83, 75] on button "櫃檯作業" at bounding box center [74, 73] width 137 height 39
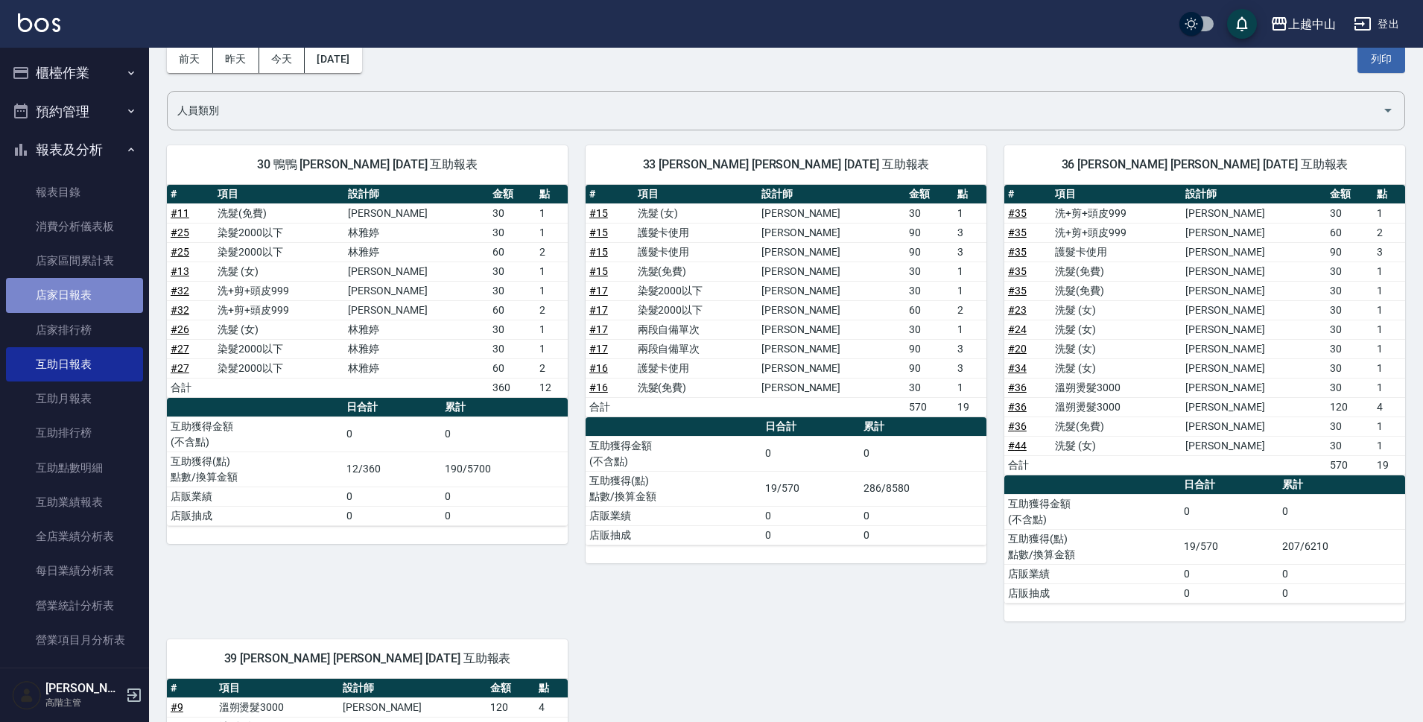
click at [112, 302] on link "店家日報表" at bounding box center [74, 295] width 137 height 34
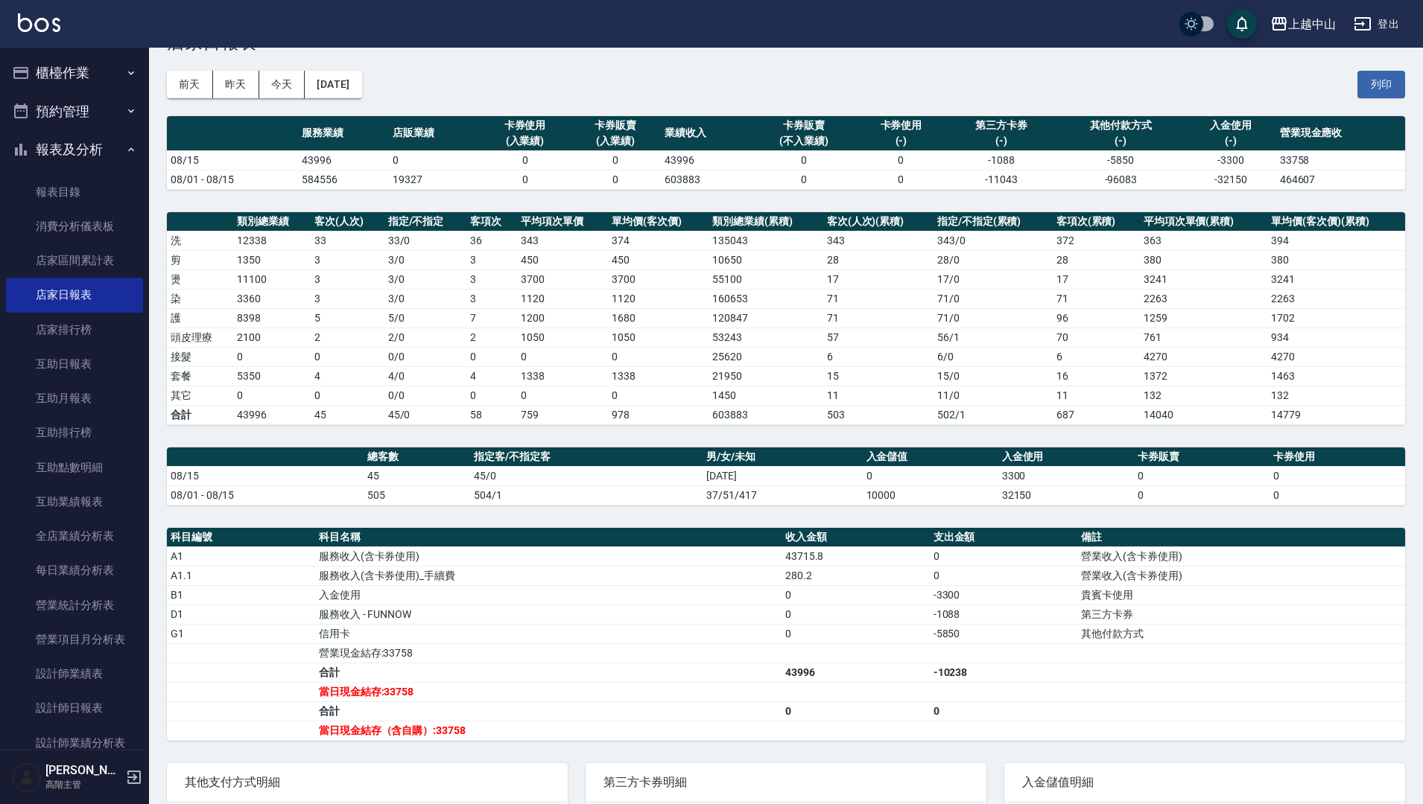
scroll to position [21, 0]
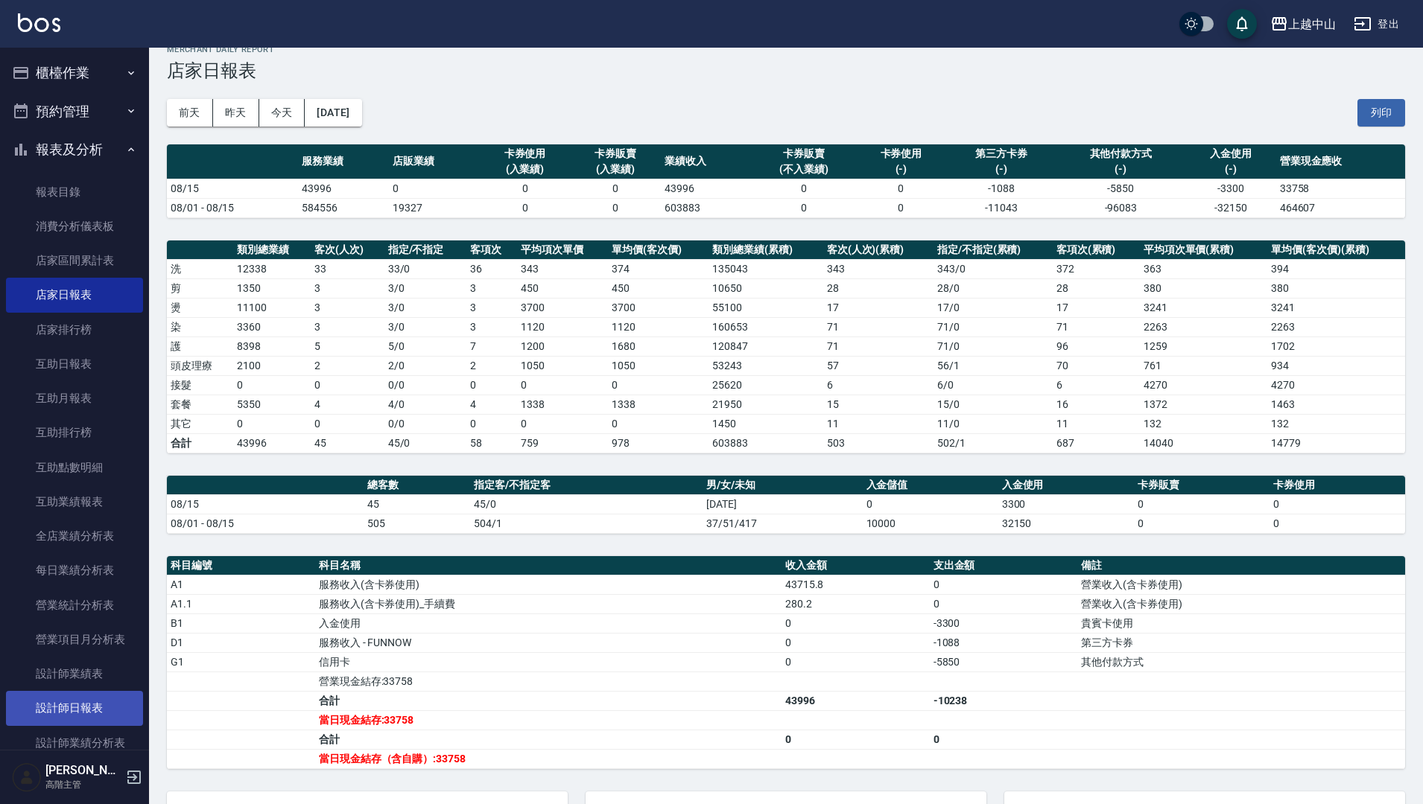
click at [89, 705] on link "設計師日報表" at bounding box center [74, 708] width 137 height 34
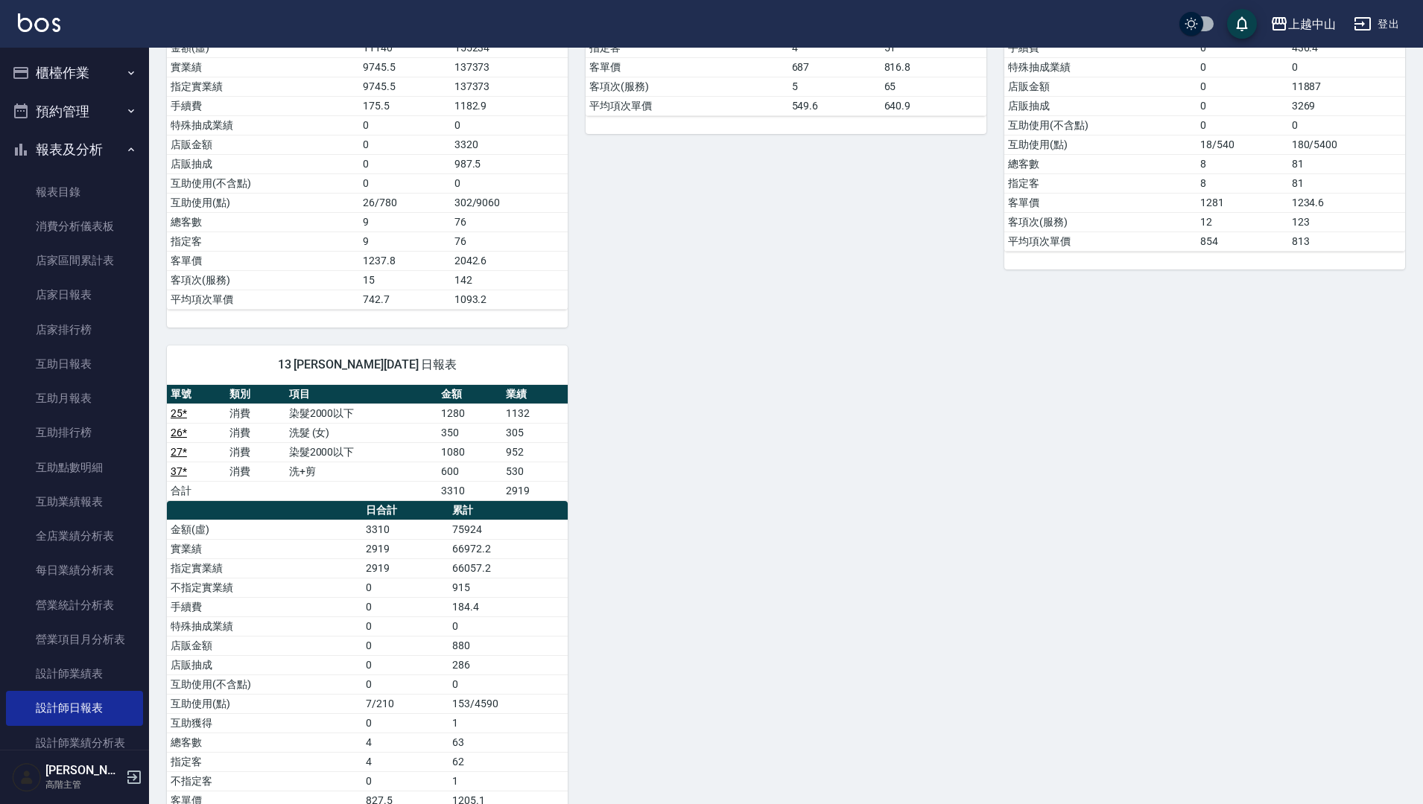
scroll to position [1175, 0]
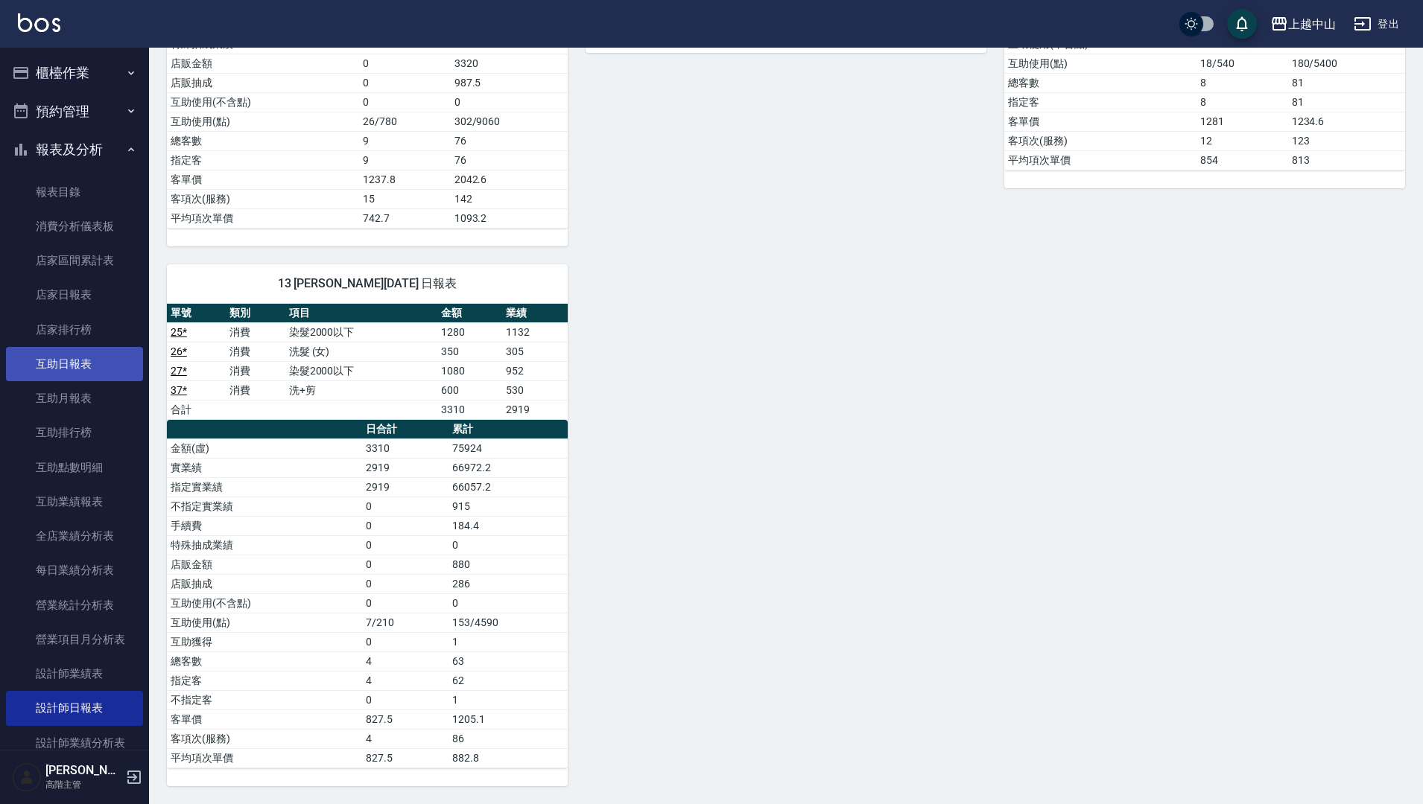
click at [111, 369] on link "互助日報表" at bounding box center [74, 364] width 137 height 34
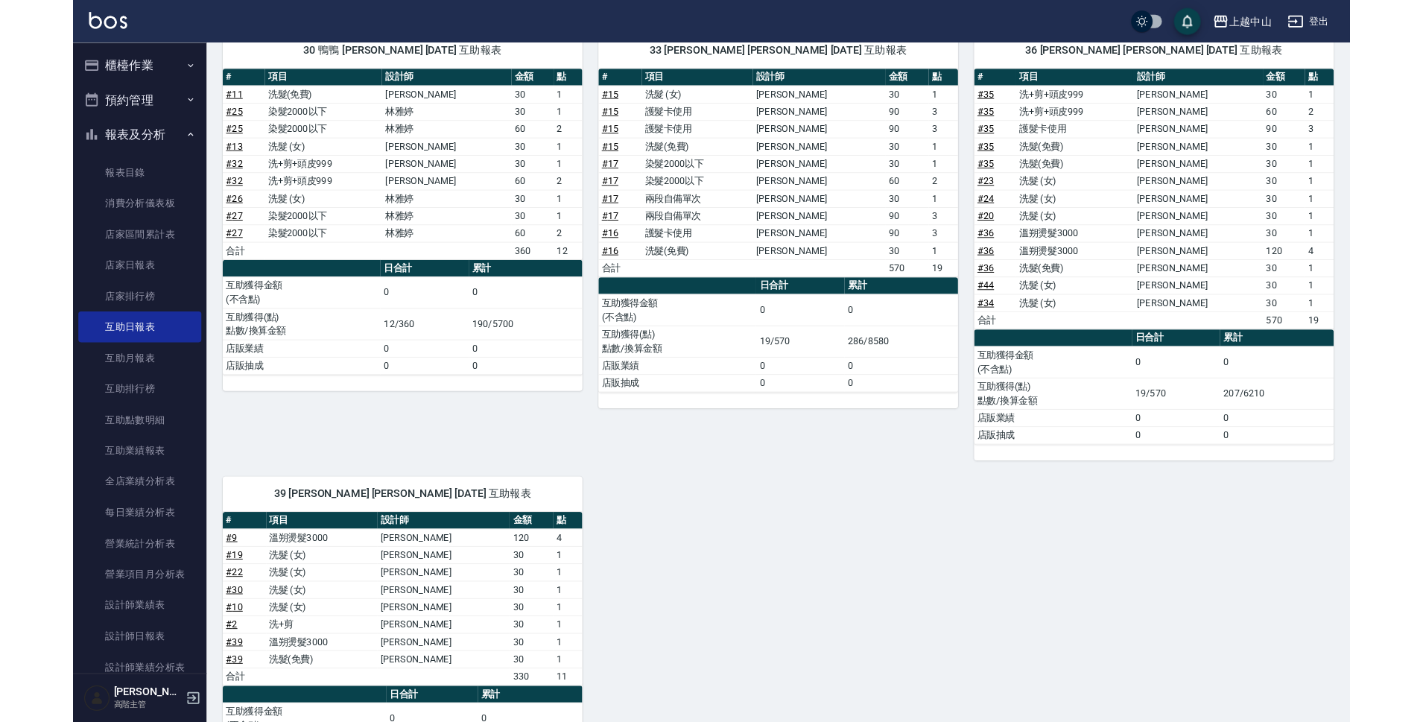
scroll to position [306, 0]
